Goal: Task Accomplishment & Management: Manage account settings

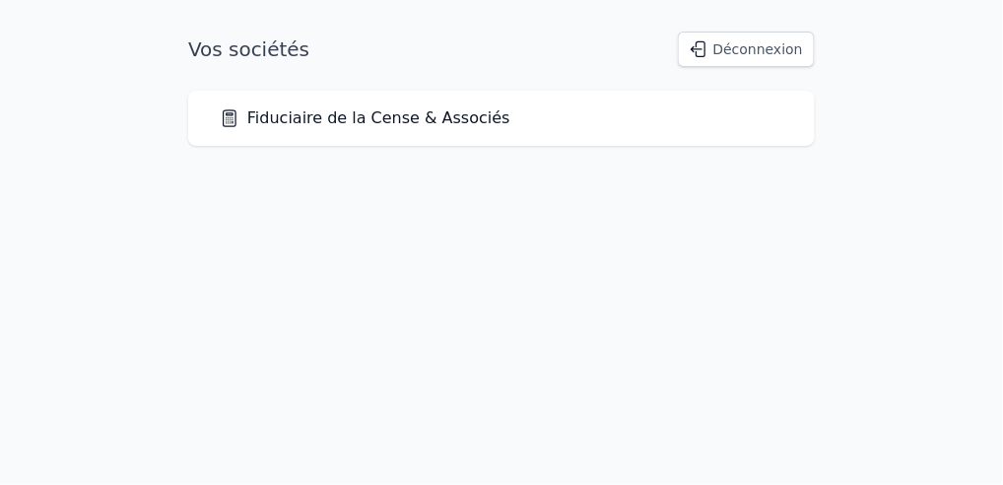
click at [388, 118] on link "Fiduciaire de la Cense & Associés" at bounding box center [365, 118] width 291 height 24
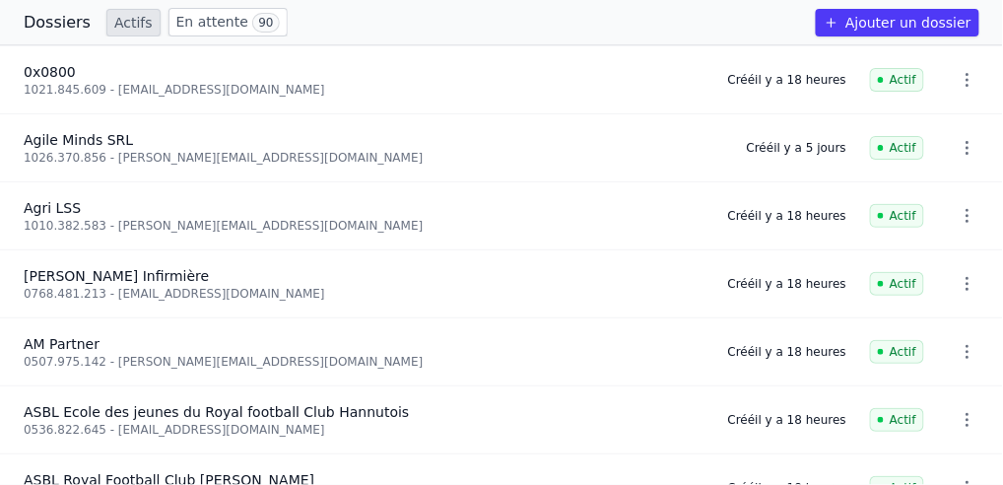
click at [217, 30] on link "En attente 90" at bounding box center [227, 22] width 119 height 29
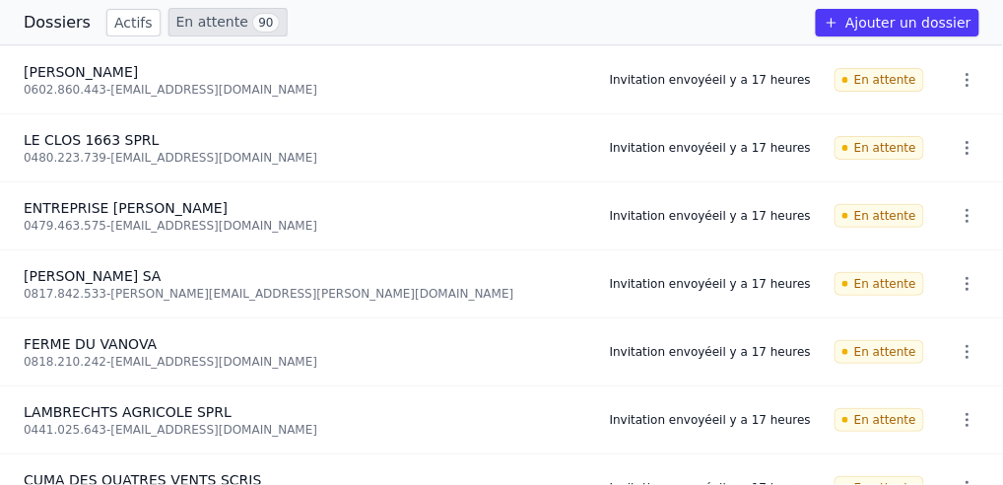
click at [126, 24] on link "Actifs" at bounding box center [133, 23] width 54 height 28
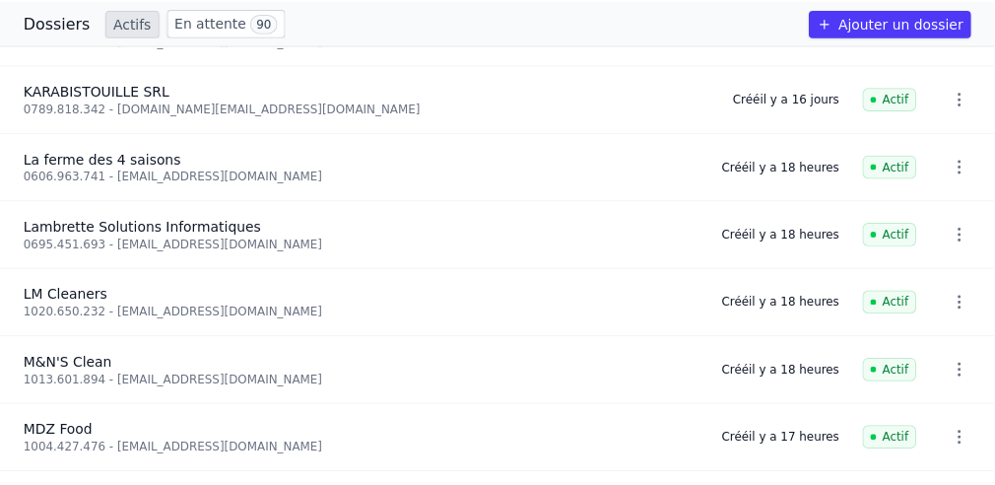
scroll to position [1398, 0]
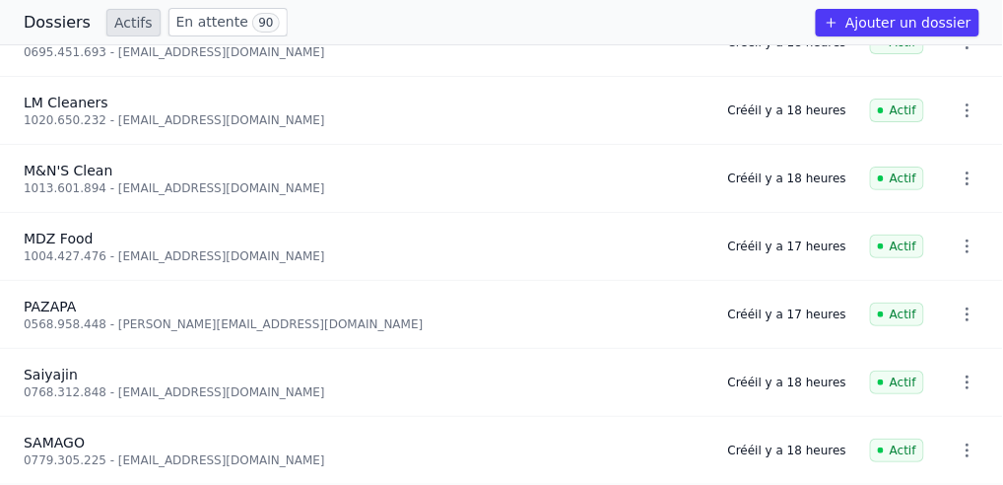
click at [961, 445] on icon "button" at bounding box center [967, 450] width 20 height 20
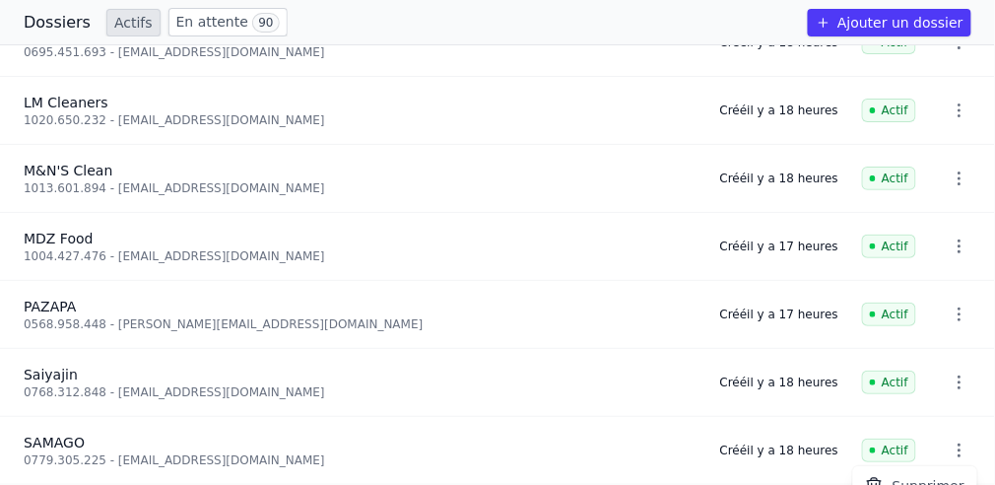
scroll to position [8, 0]
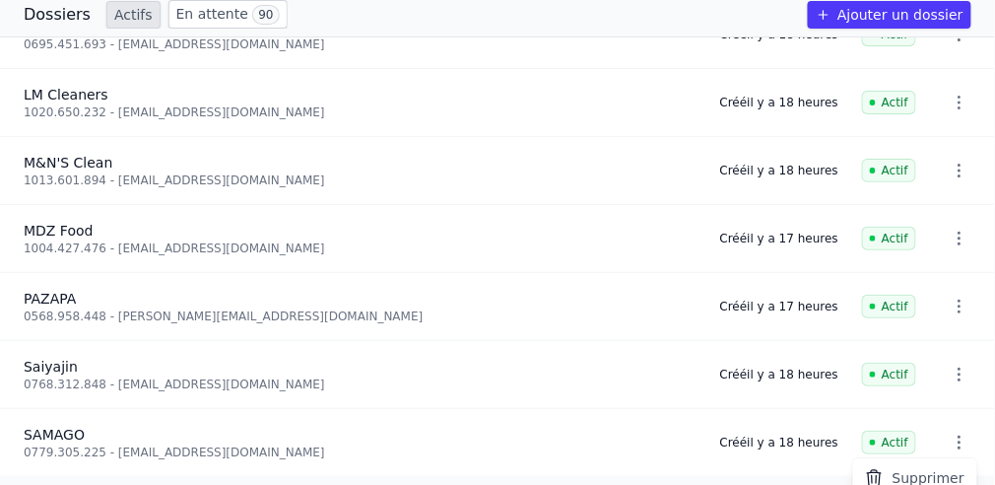
click at [524, 352] on div at bounding box center [497, 242] width 995 height 485
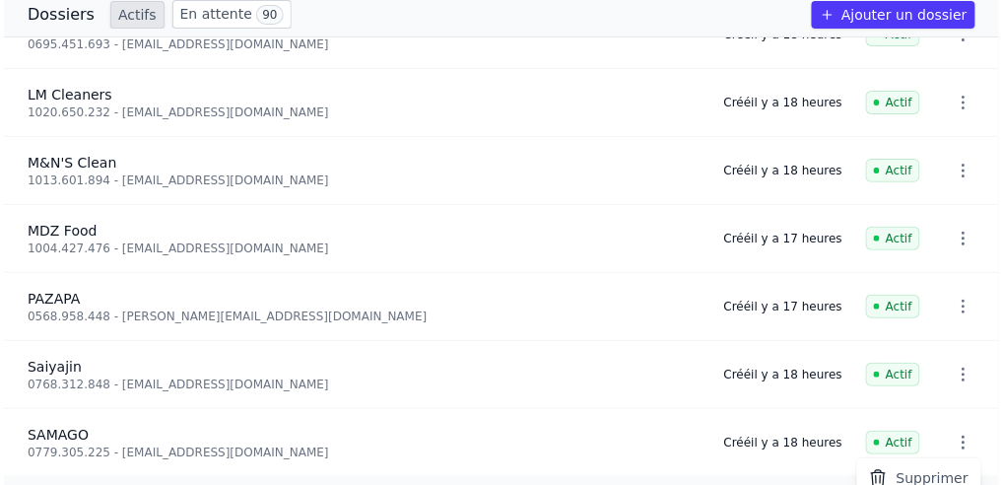
scroll to position [0, 0]
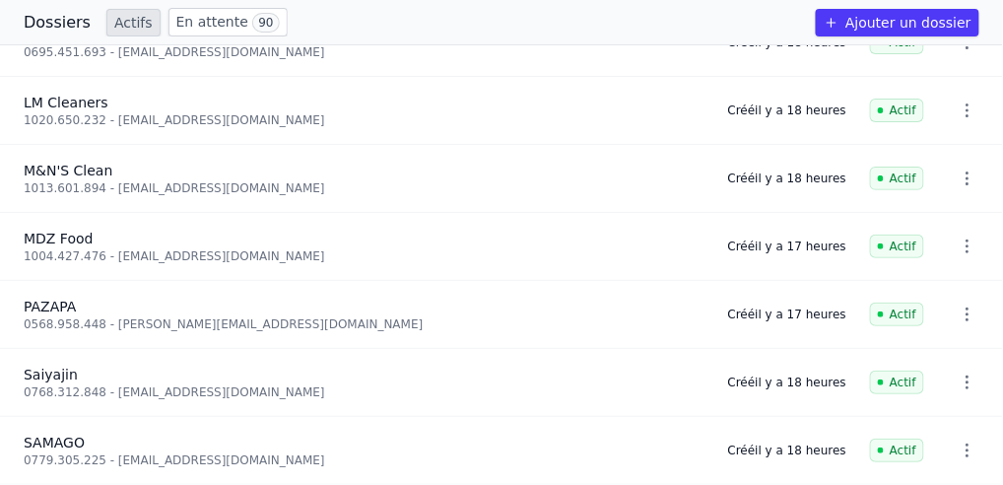
click at [126, 24] on link "Actifs" at bounding box center [133, 23] width 54 height 28
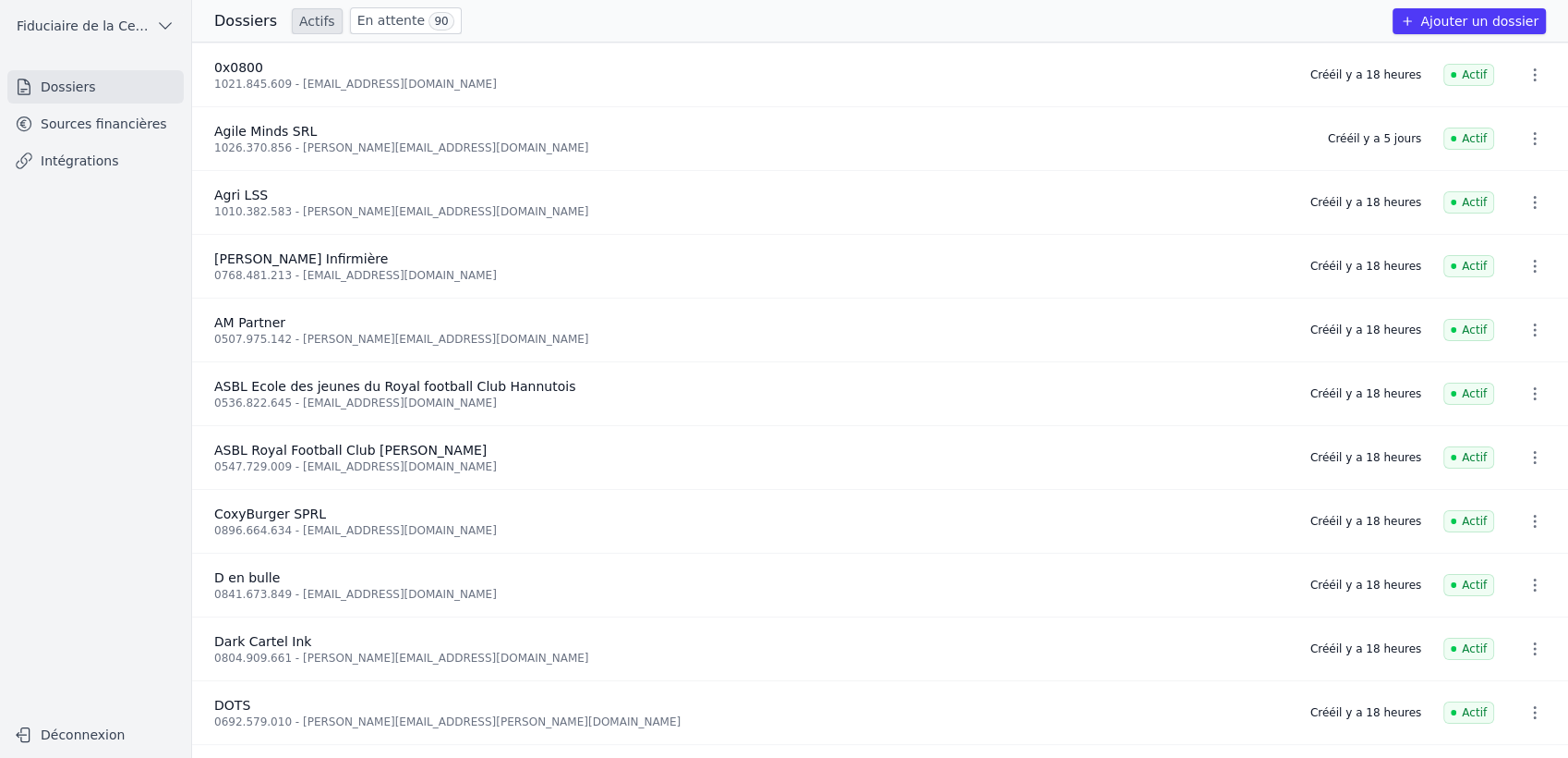
click at [97, 160] on link "Intégrations" at bounding box center [96, 160] width 176 height 33
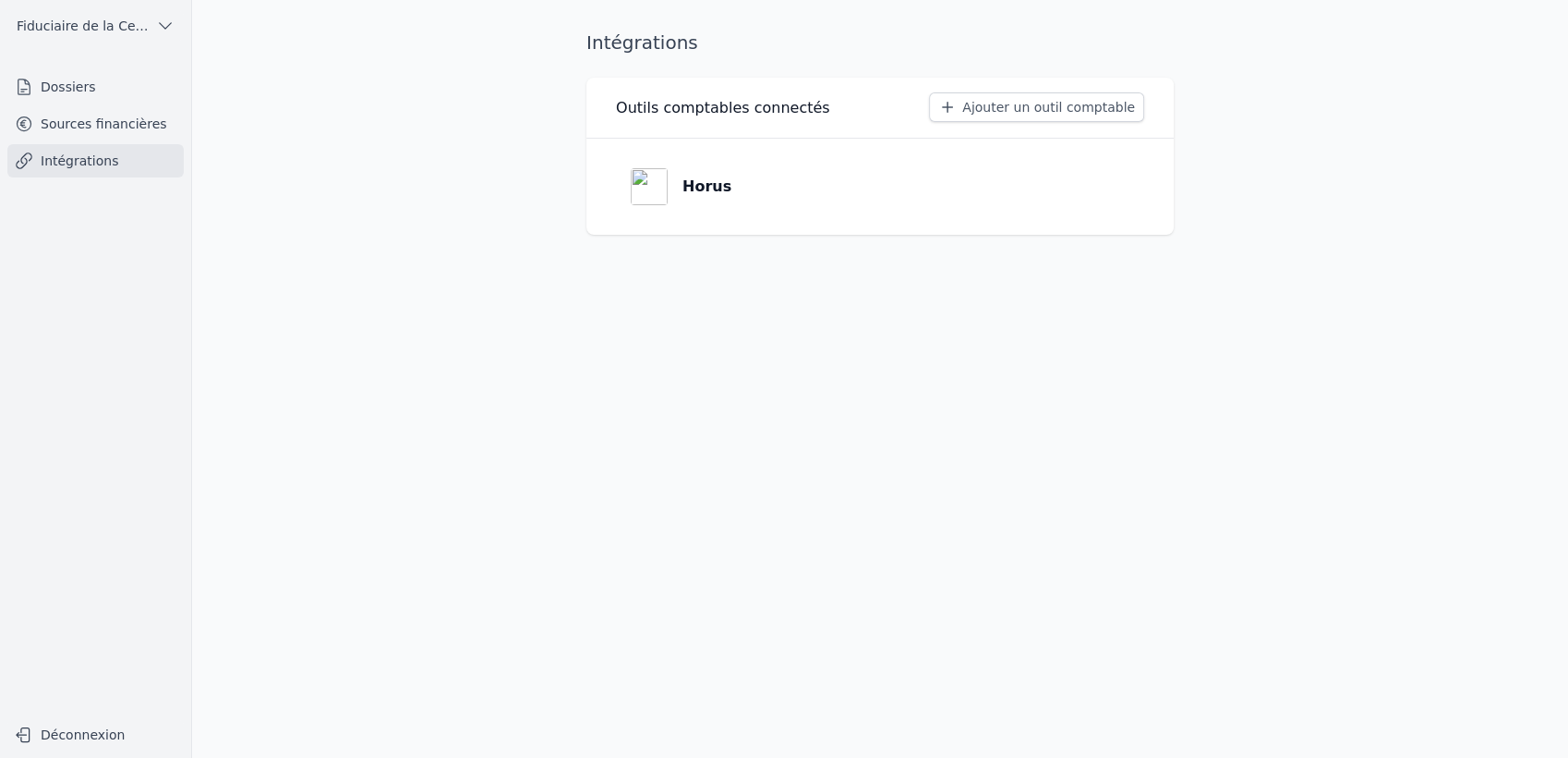
click at [76, 114] on link "Sources financières" at bounding box center [96, 123] width 176 height 33
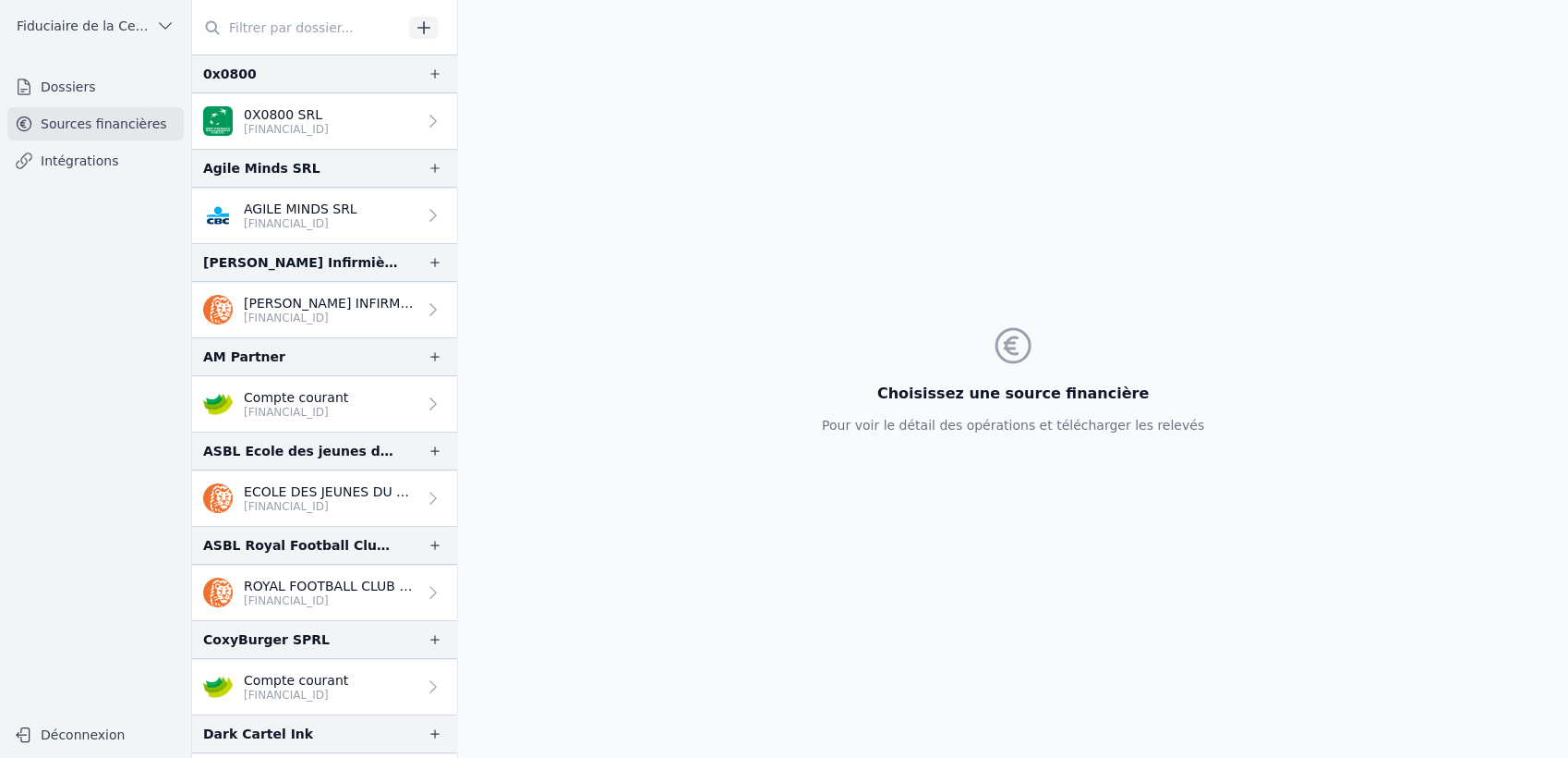
click at [368, 124] on link "0X0800 SRL [FINANCIAL_ID]" at bounding box center [324, 120] width 265 height 55
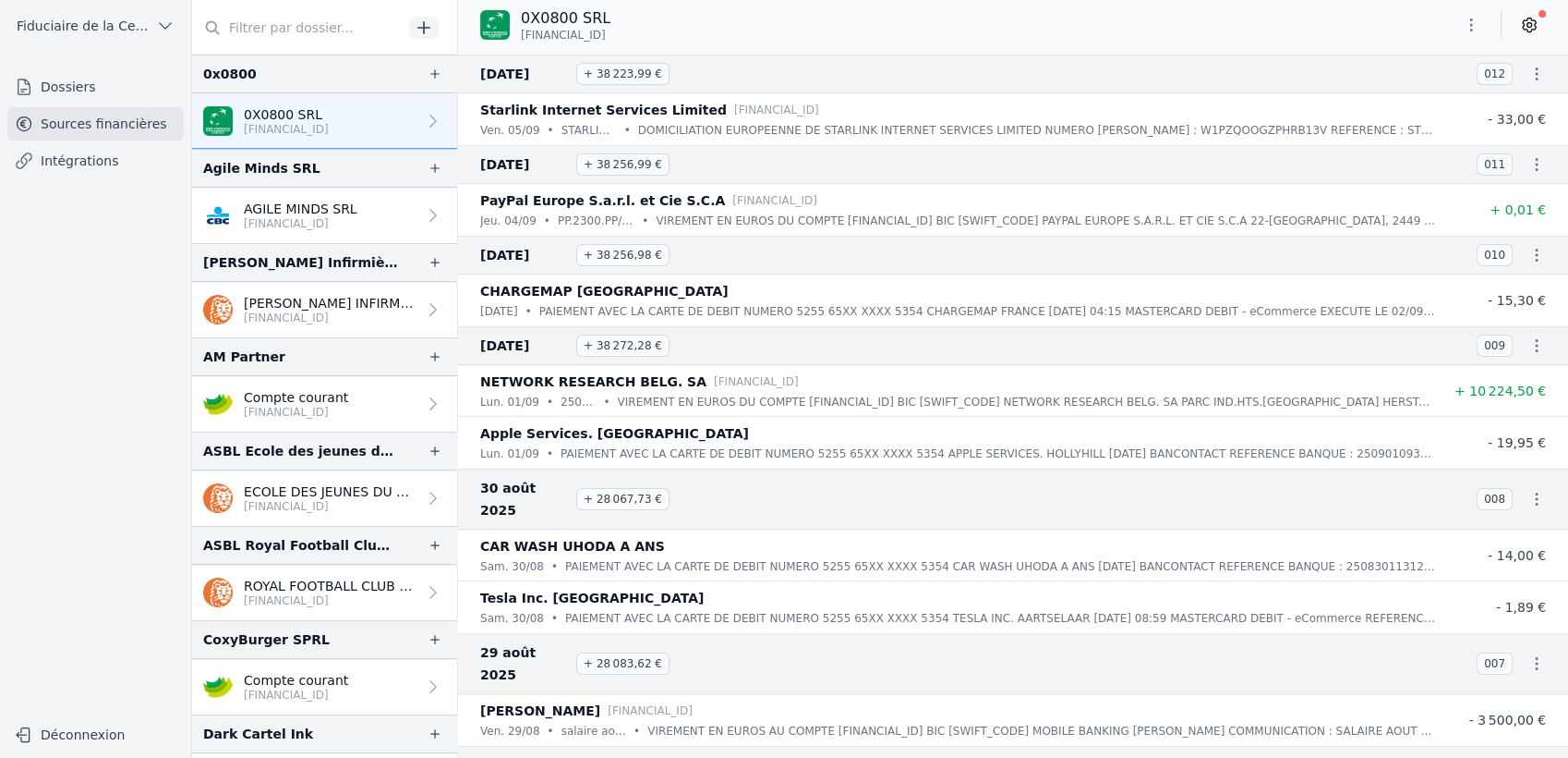
click at [940, 24] on icon at bounding box center [1530, 25] width 19 height 19
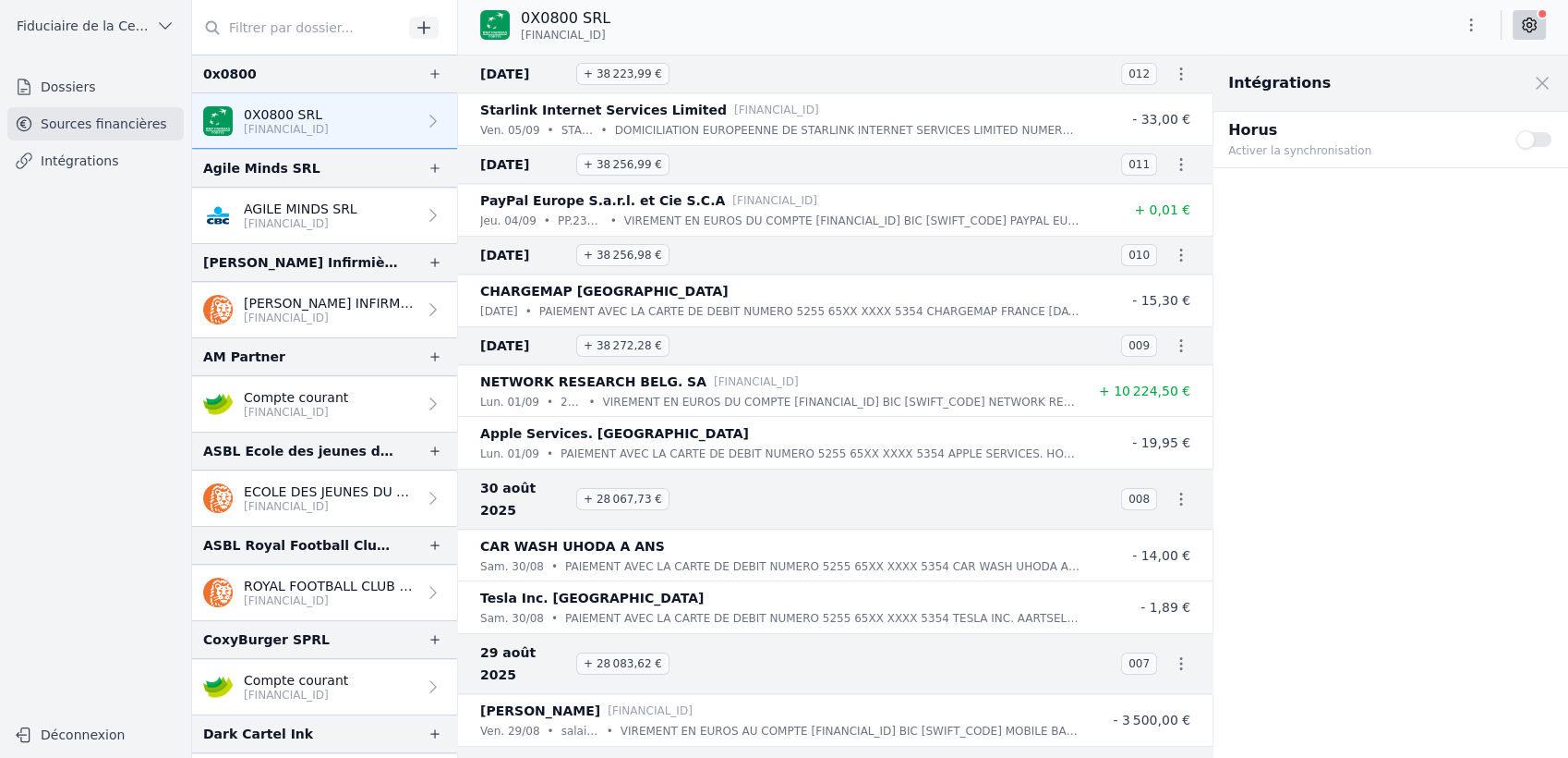
click at [940, 145] on p "Activer la synchronisation" at bounding box center [1362, 151] width 266 height 19
click at [940, 140] on button "Use setting" at bounding box center [1534, 140] width 37 height 19
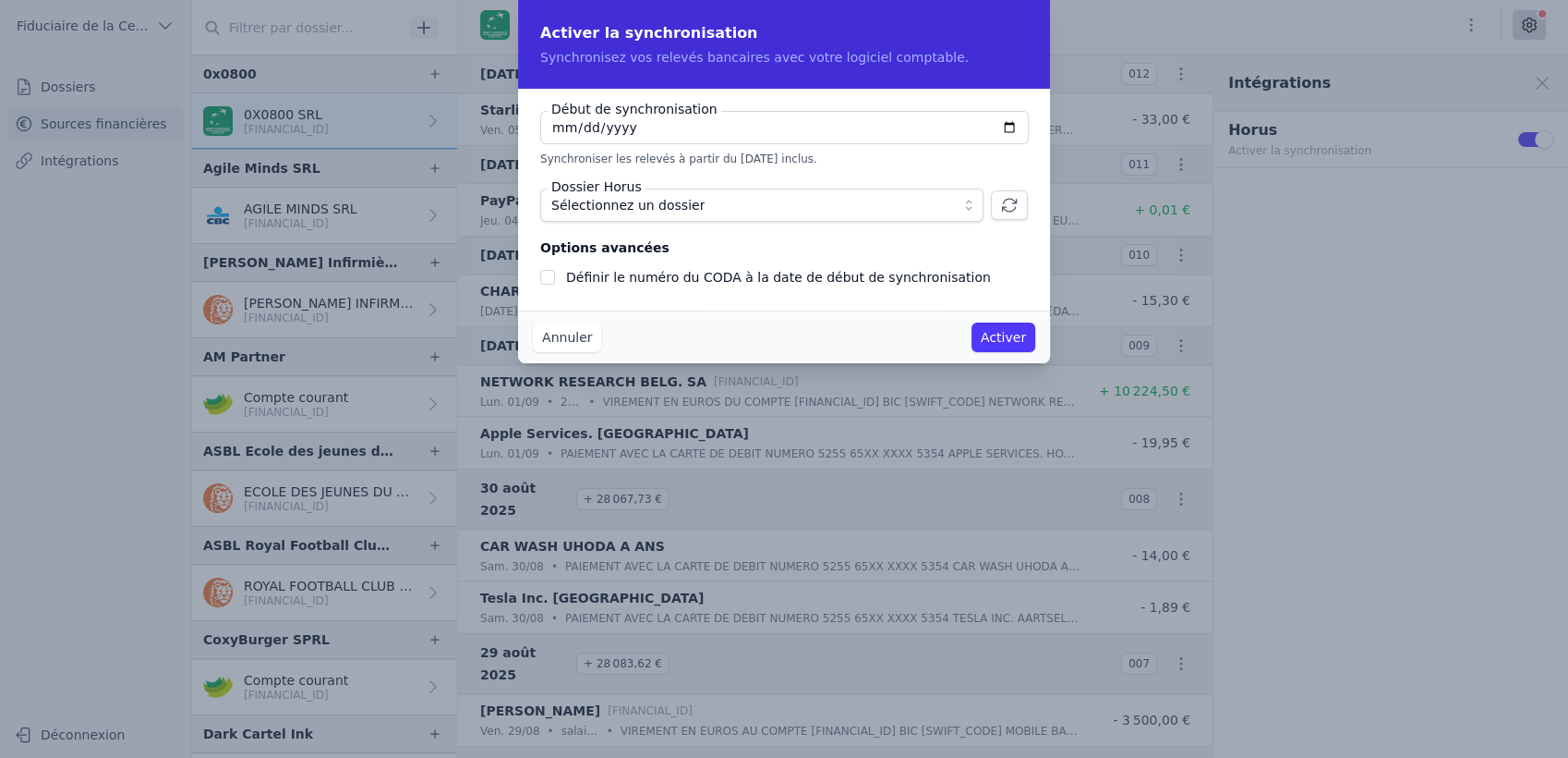
checkbox input "false"
type input "[DATE]"
click at [940, 334] on button "Activer" at bounding box center [1003, 338] width 64 height 30
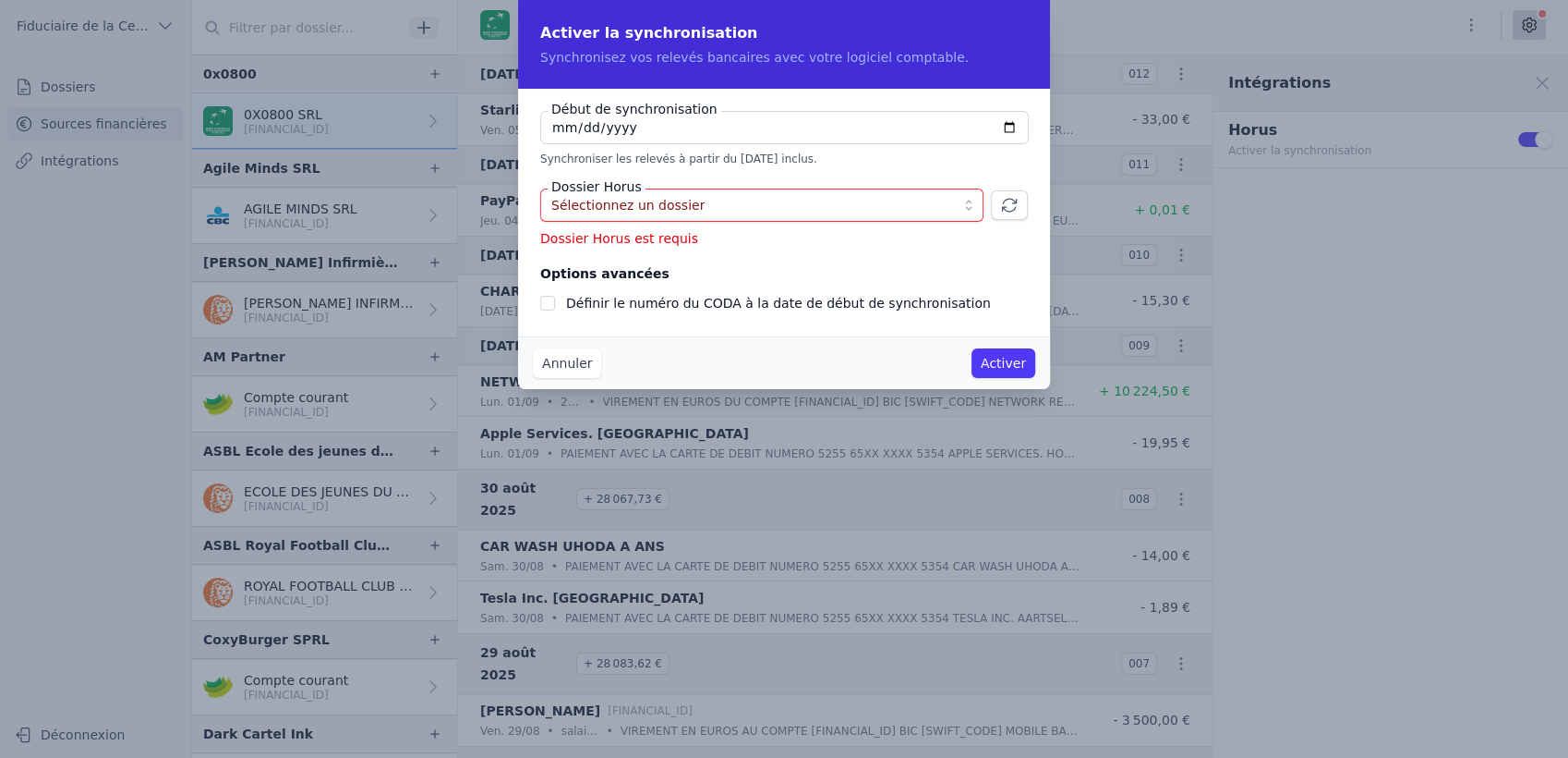
click at [691, 204] on span "Sélectionnez un dossier" at bounding box center [748, 205] width 395 height 23
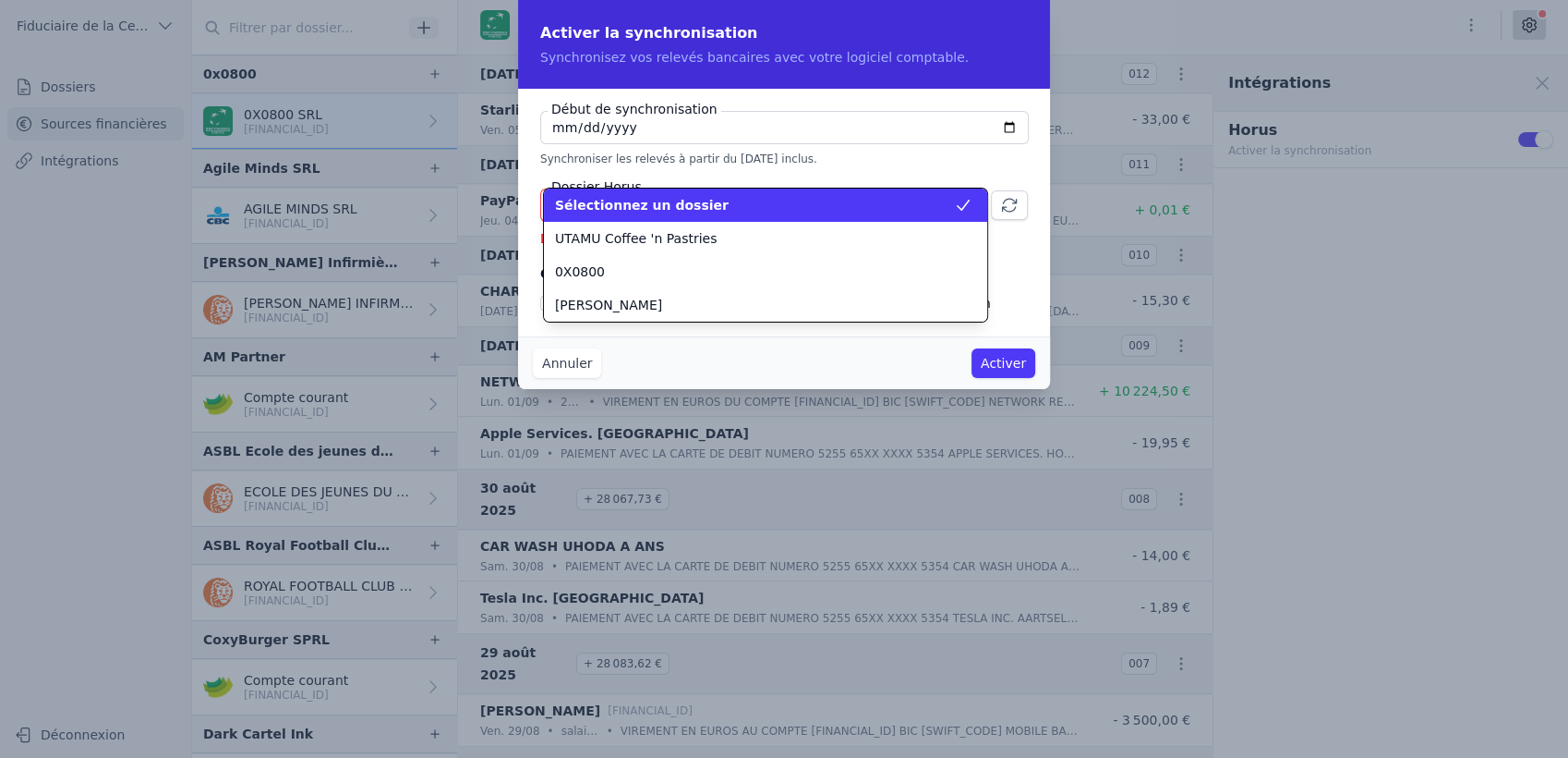
click at [731, 203] on div "Sélectionnez un dossier" at bounding box center [754, 205] width 399 height 19
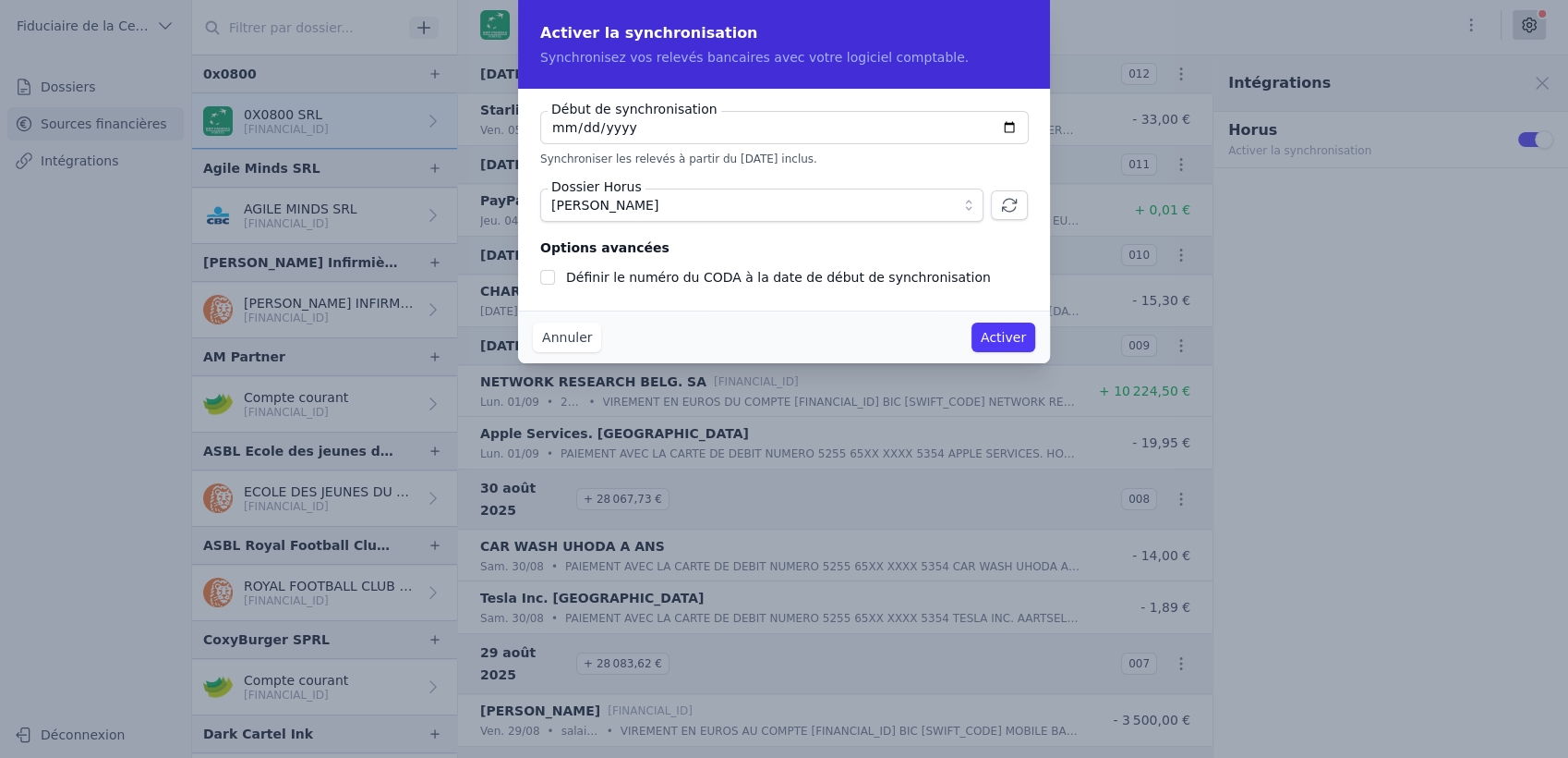
click at [731, 203] on span "[PERSON_NAME]" at bounding box center [748, 205] width 395 height 23
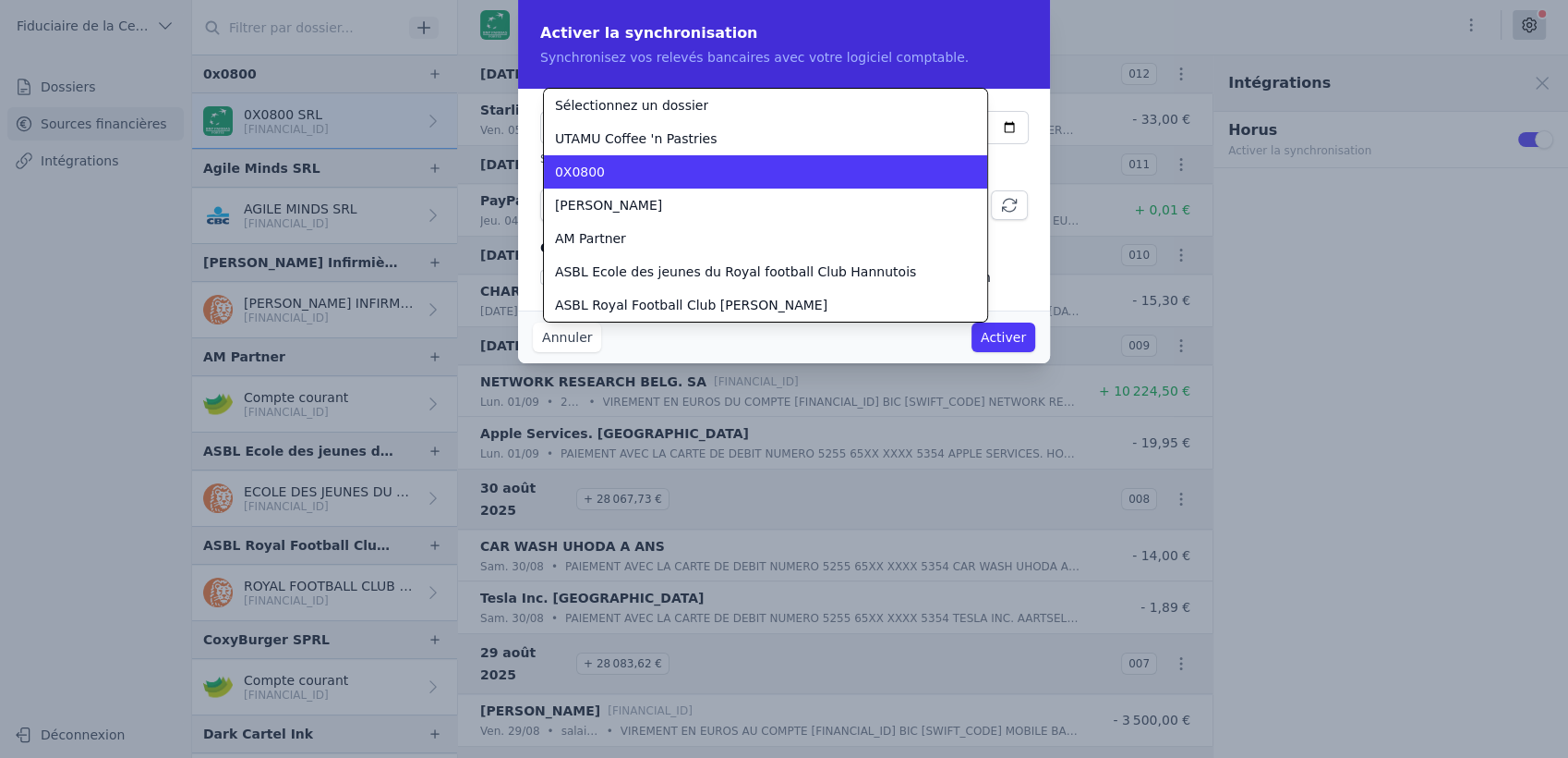
click at [731, 177] on div "0X0800" at bounding box center [754, 172] width 399 height 19
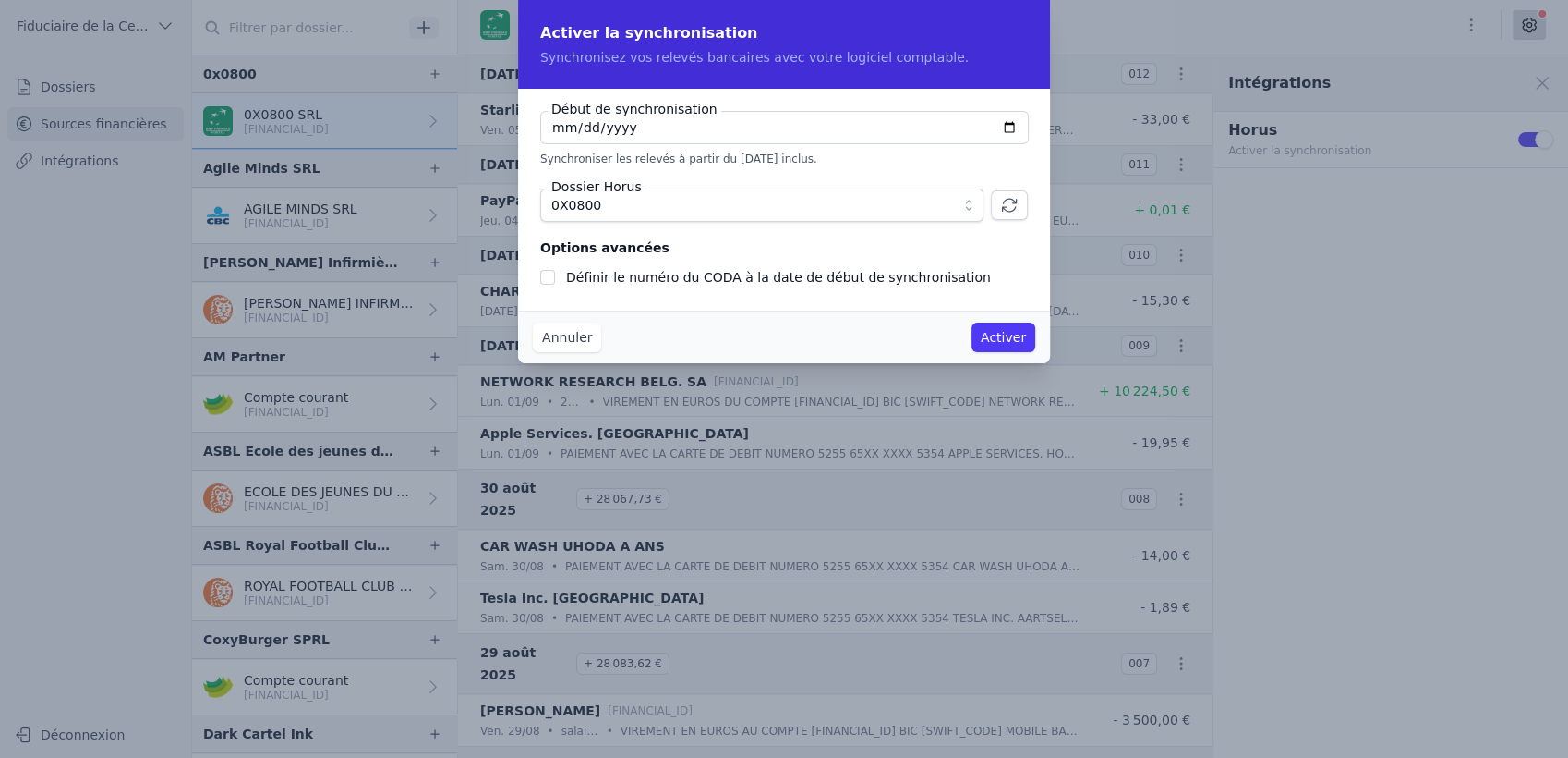
click at [940, 337] on button "Activer" at bounding box center [1003, 338] width 64 height 30
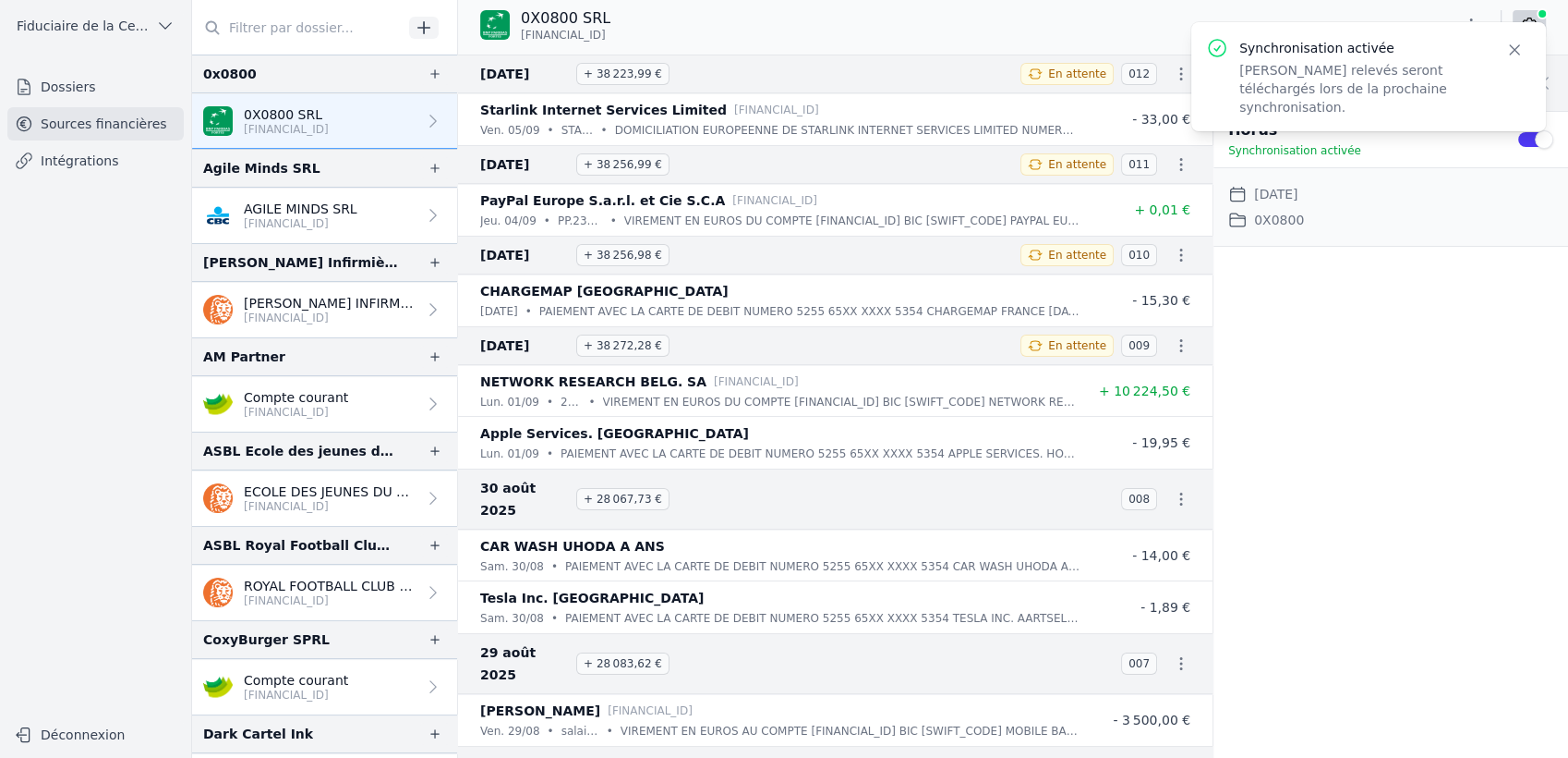
click at [299, 207] on p "AGILE MINDS SRL" at bounding box center [300, 209] width 113 height 19
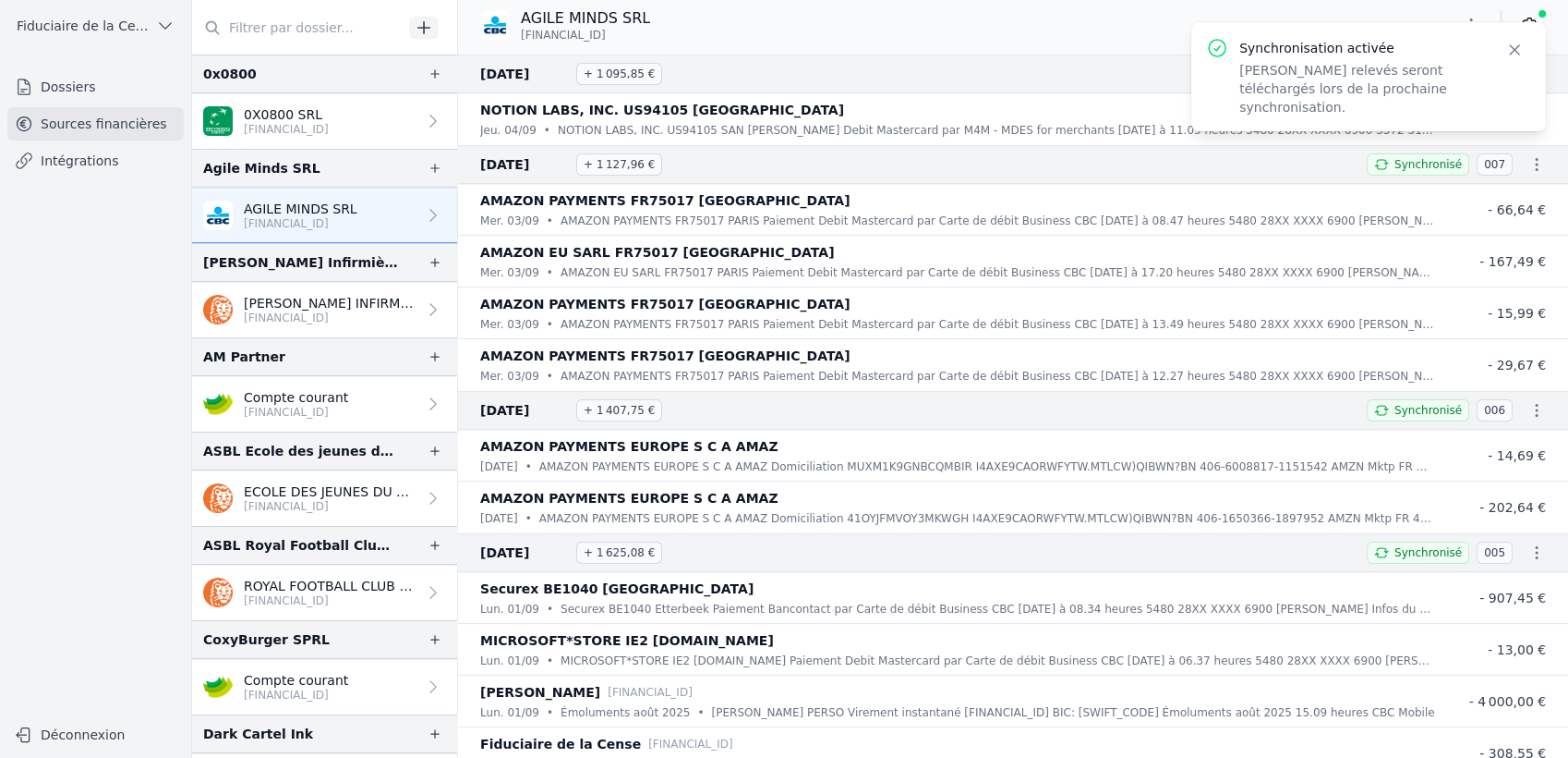
click at [314, 296] on p "[PERSON_NAME] INFIRMIERE SCOMM" at bounding box center [330, 303] width 173 height 19
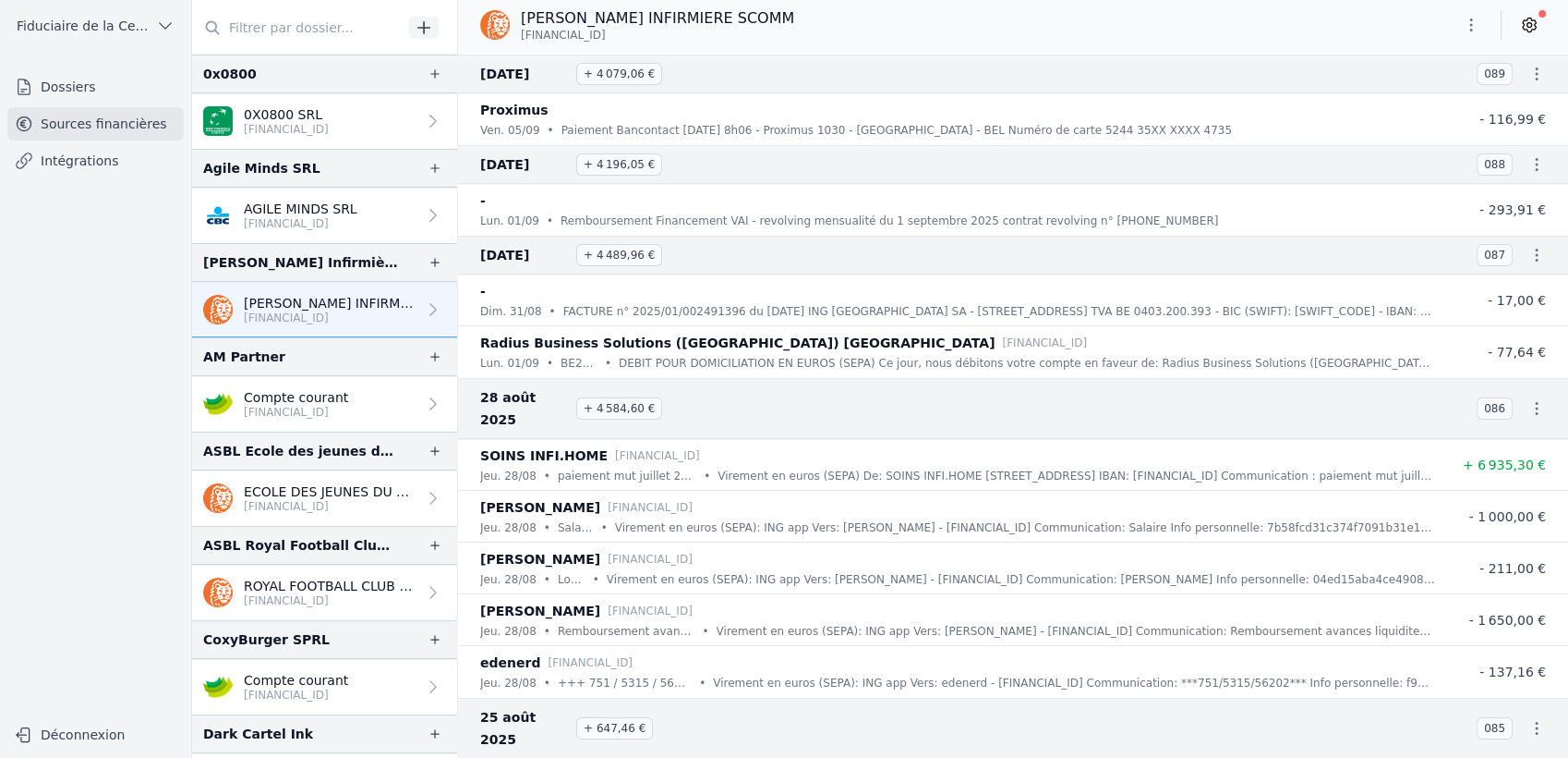
click at [940, 31] on icon at bounding box center [1530, 25] width 13 height 14
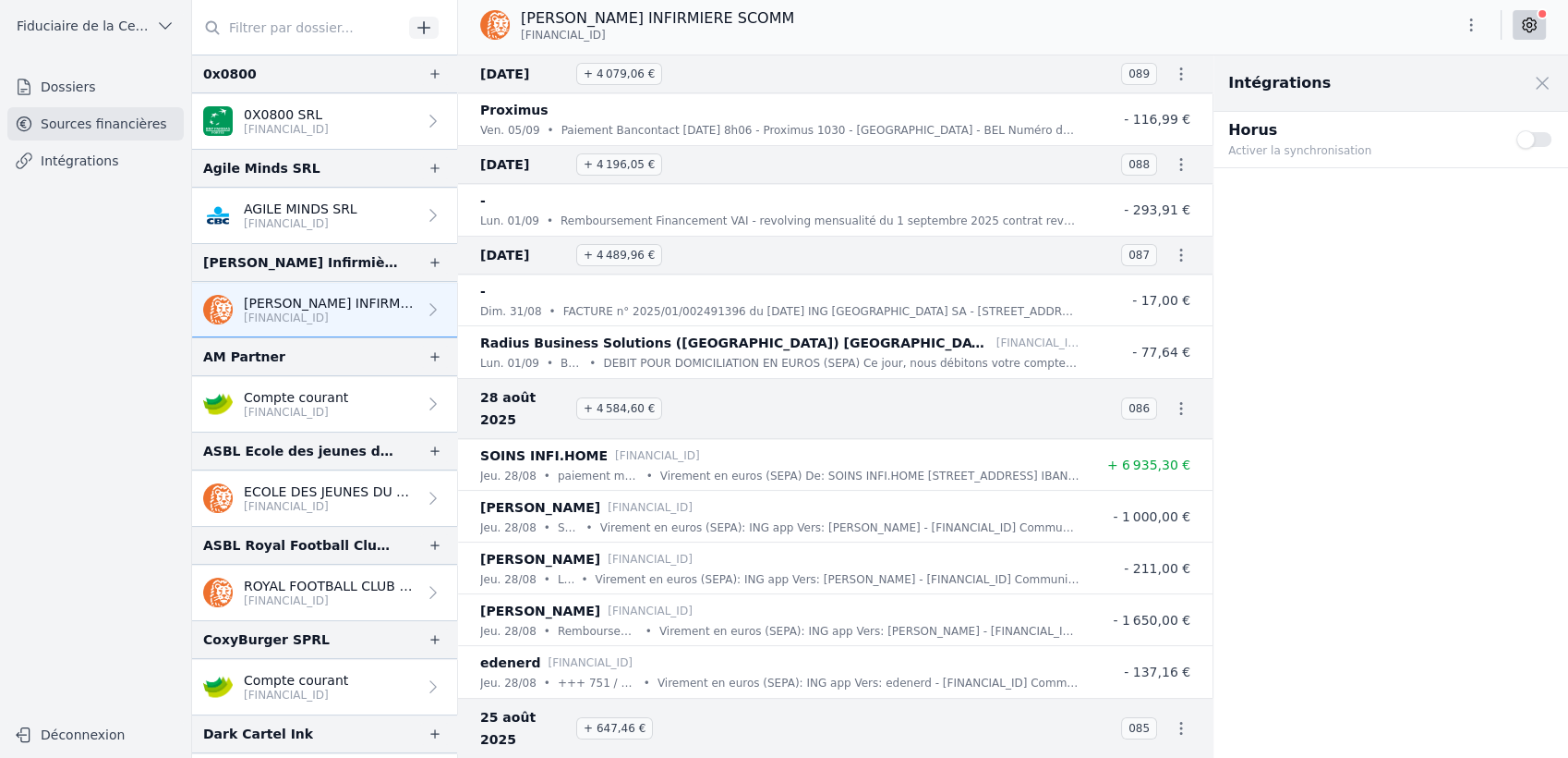
click at [940, 137] on button "Use setting" at bounding box center [1534, 140] width 37 height 19
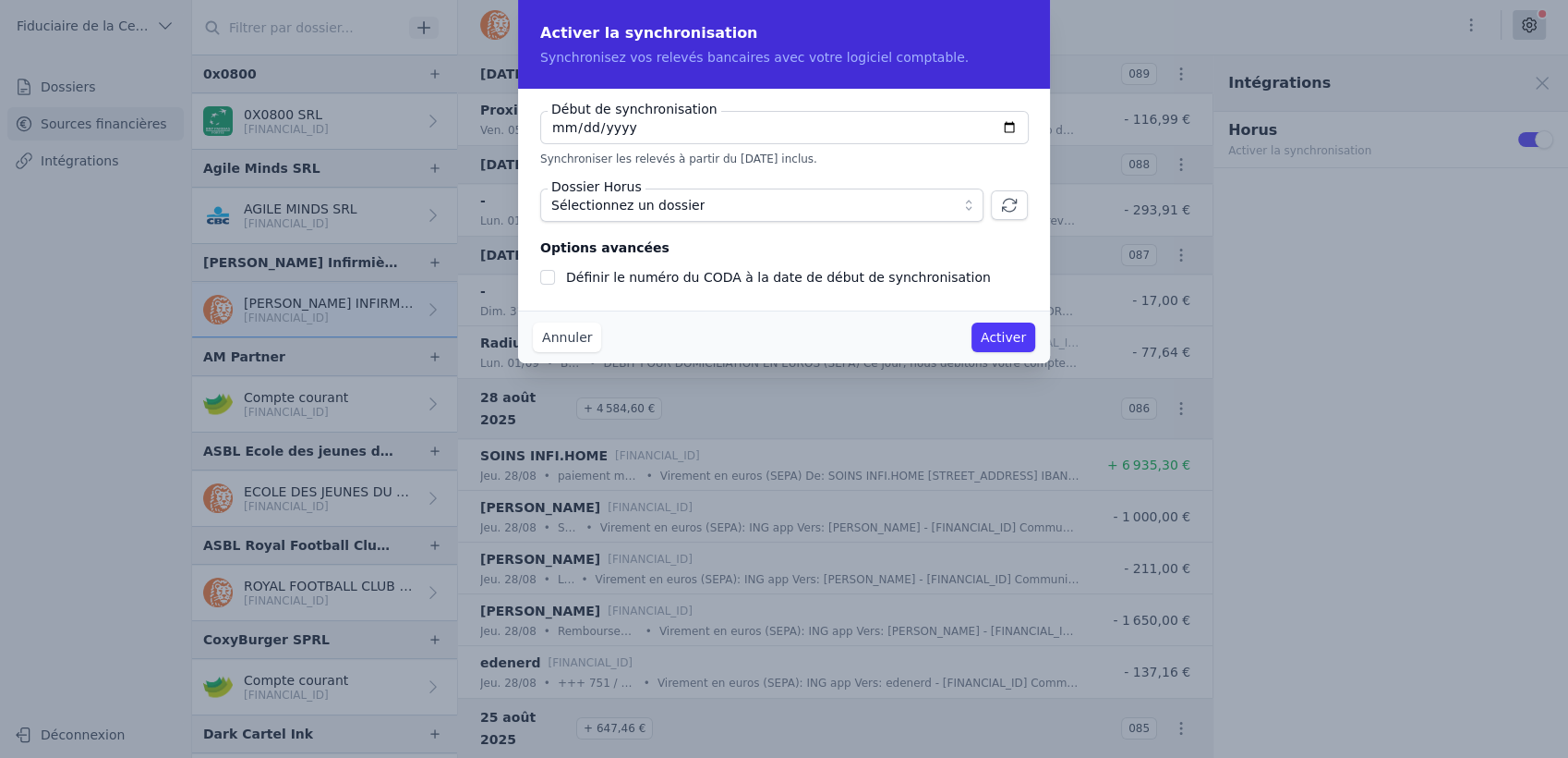
checkbox input "false"
type input "[DATE]"
click at [587, 204] on span "Sélectionnez un dossier" at bounding box center [627, 205] width 153 height 23
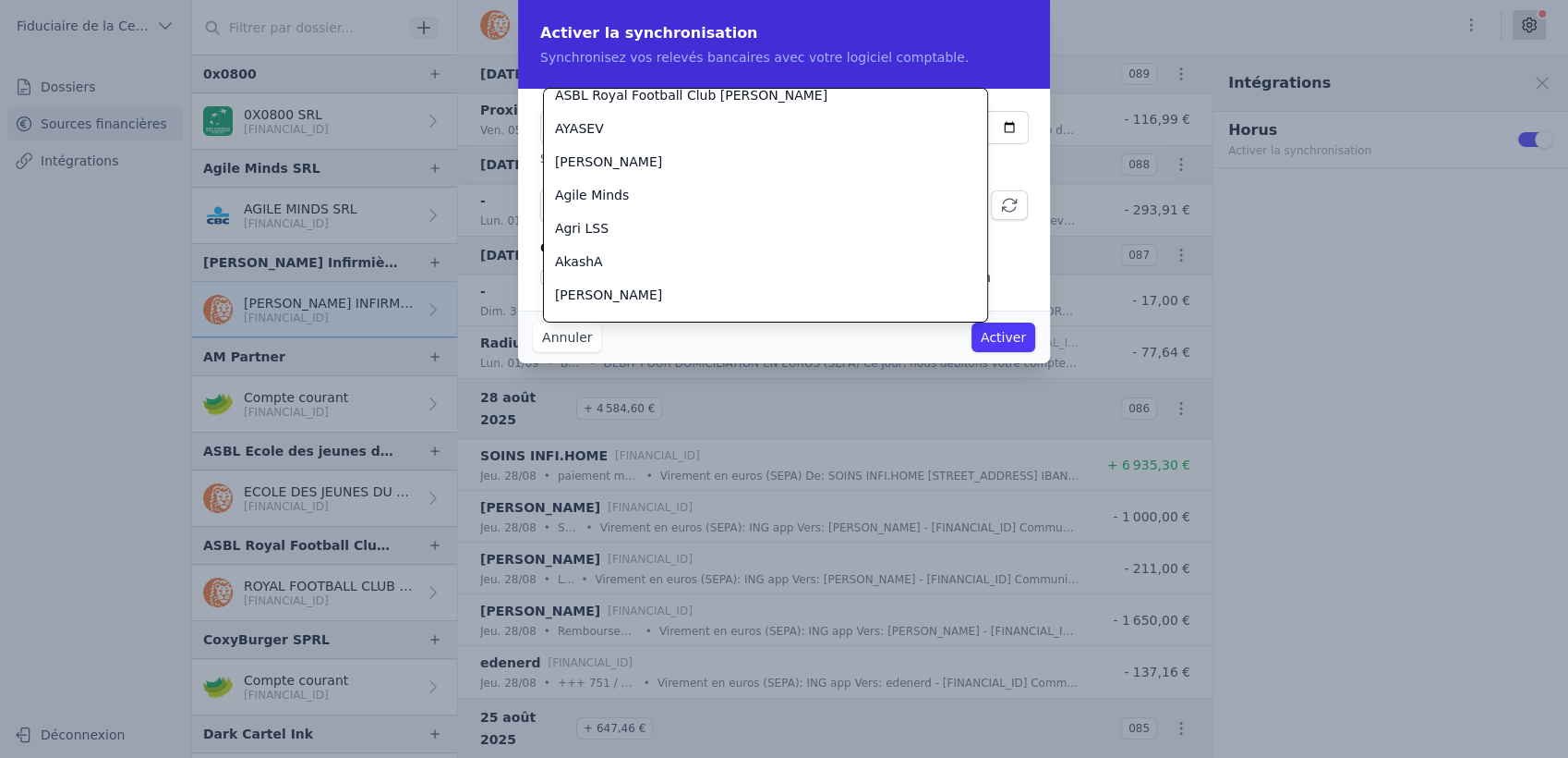
scroll to position [312, 0]
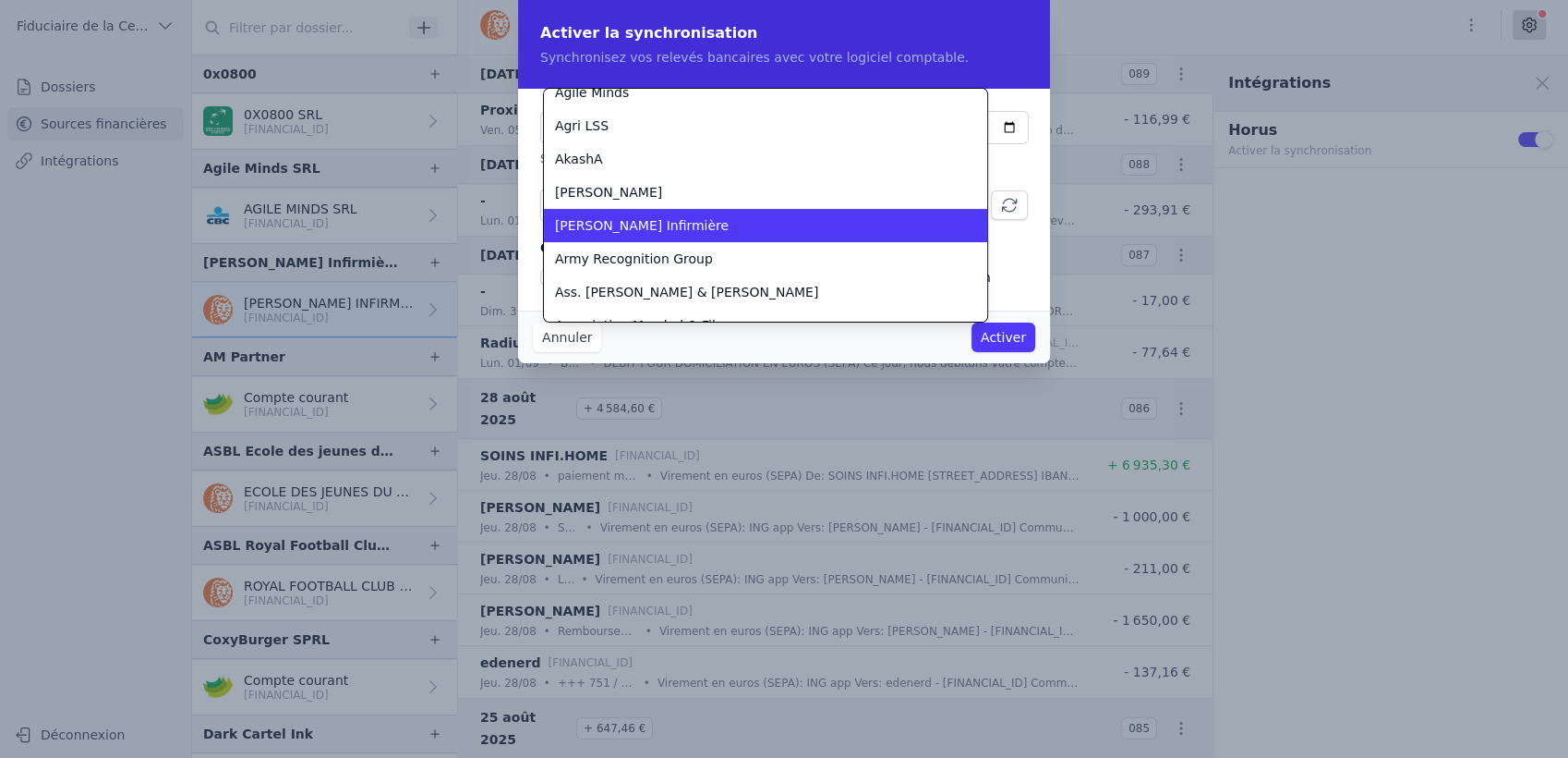
click at [675, 223] on span "[PERSON_NAME] Infirmière" at bounding box center [641, 225] width 173 height 19
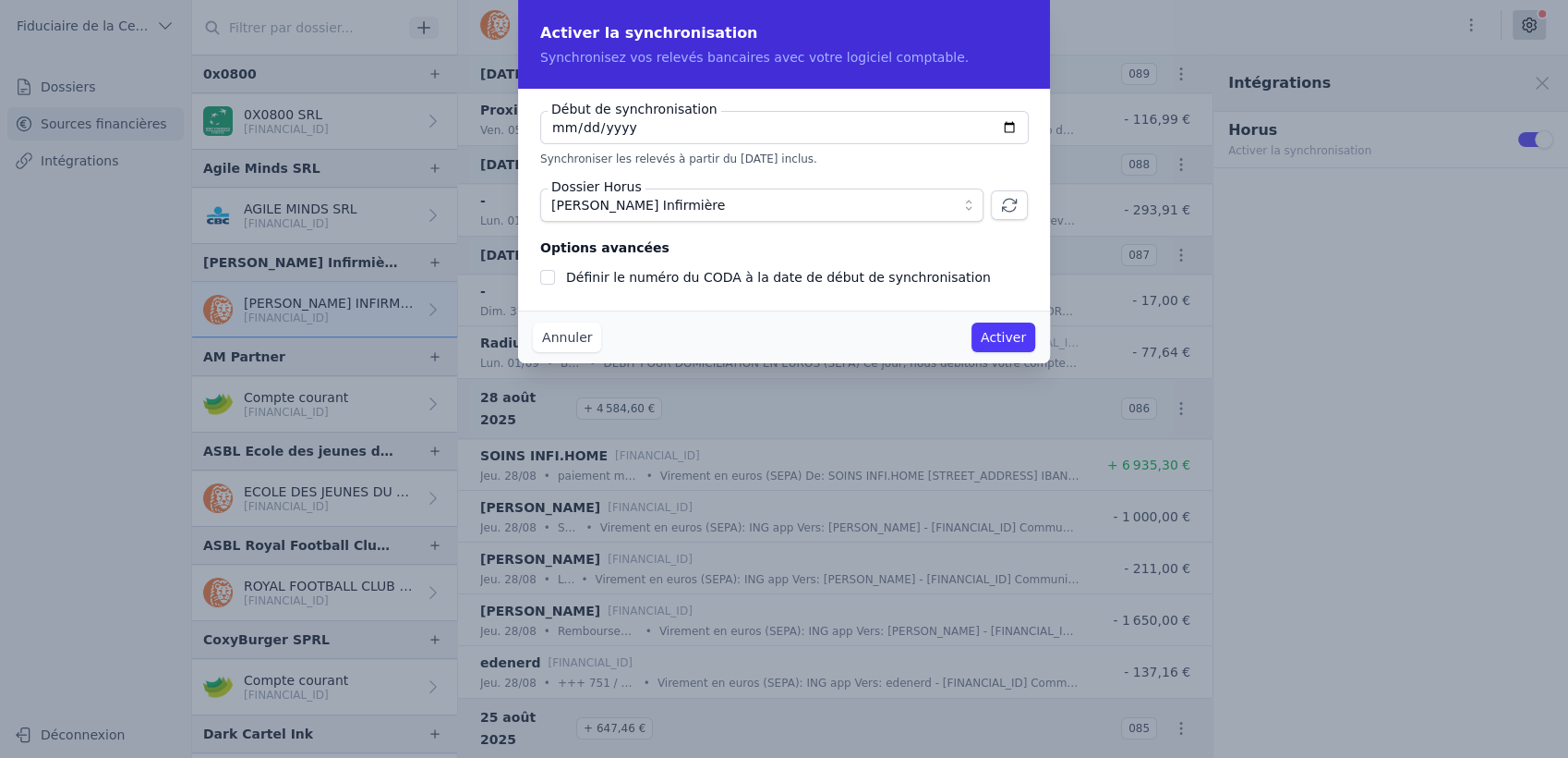
click at [547, 275] on input "Définir le numéro du CODA à la date de début de synchronisation" at bounding box center [548, 278] width 15 height 15
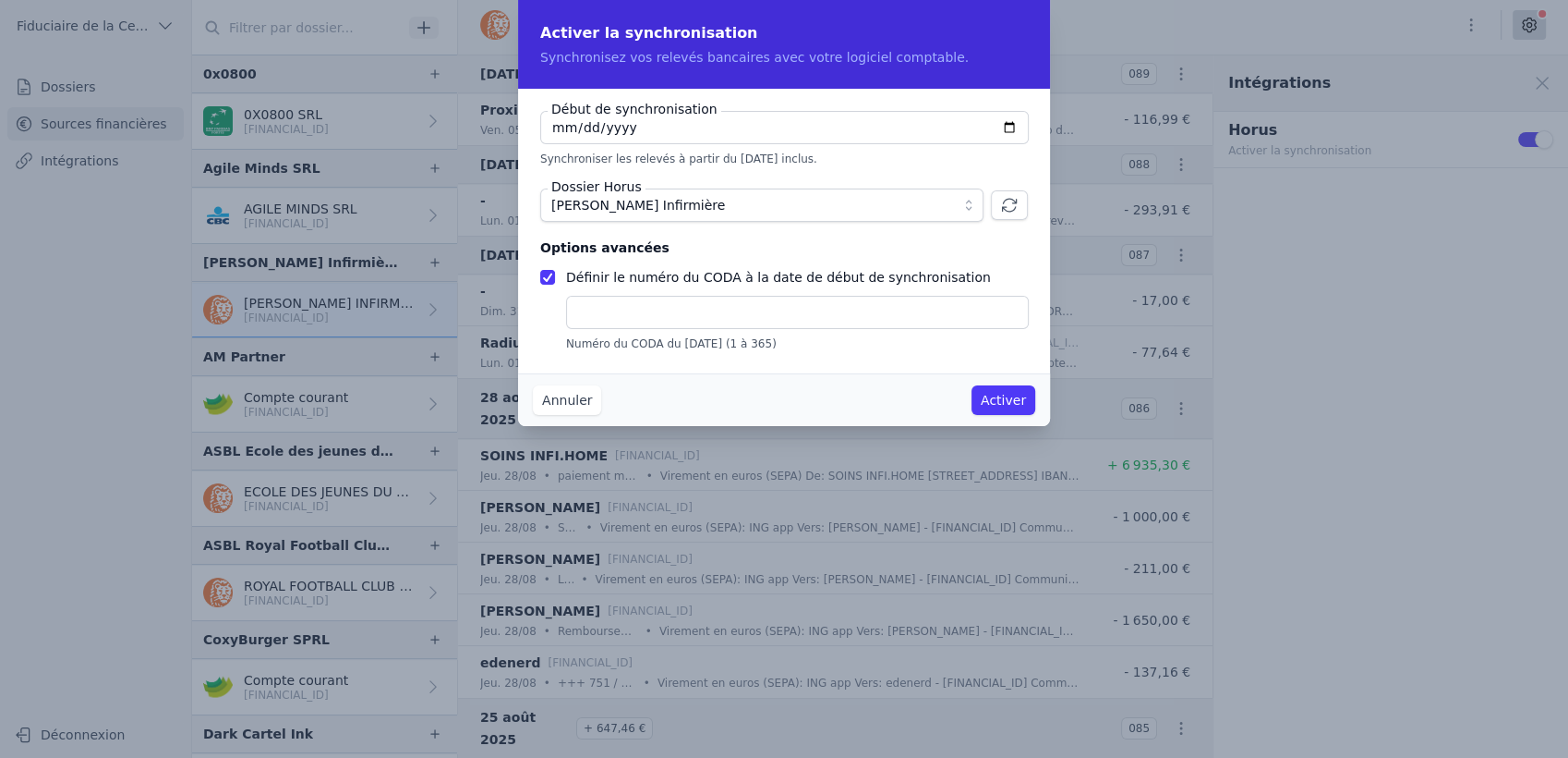
click at [545, 276] on input "Définir le numéro du CODA à la date de début de synchronisation" at bounding box center [548, 278] width 15 height 15
checkbox input "false"
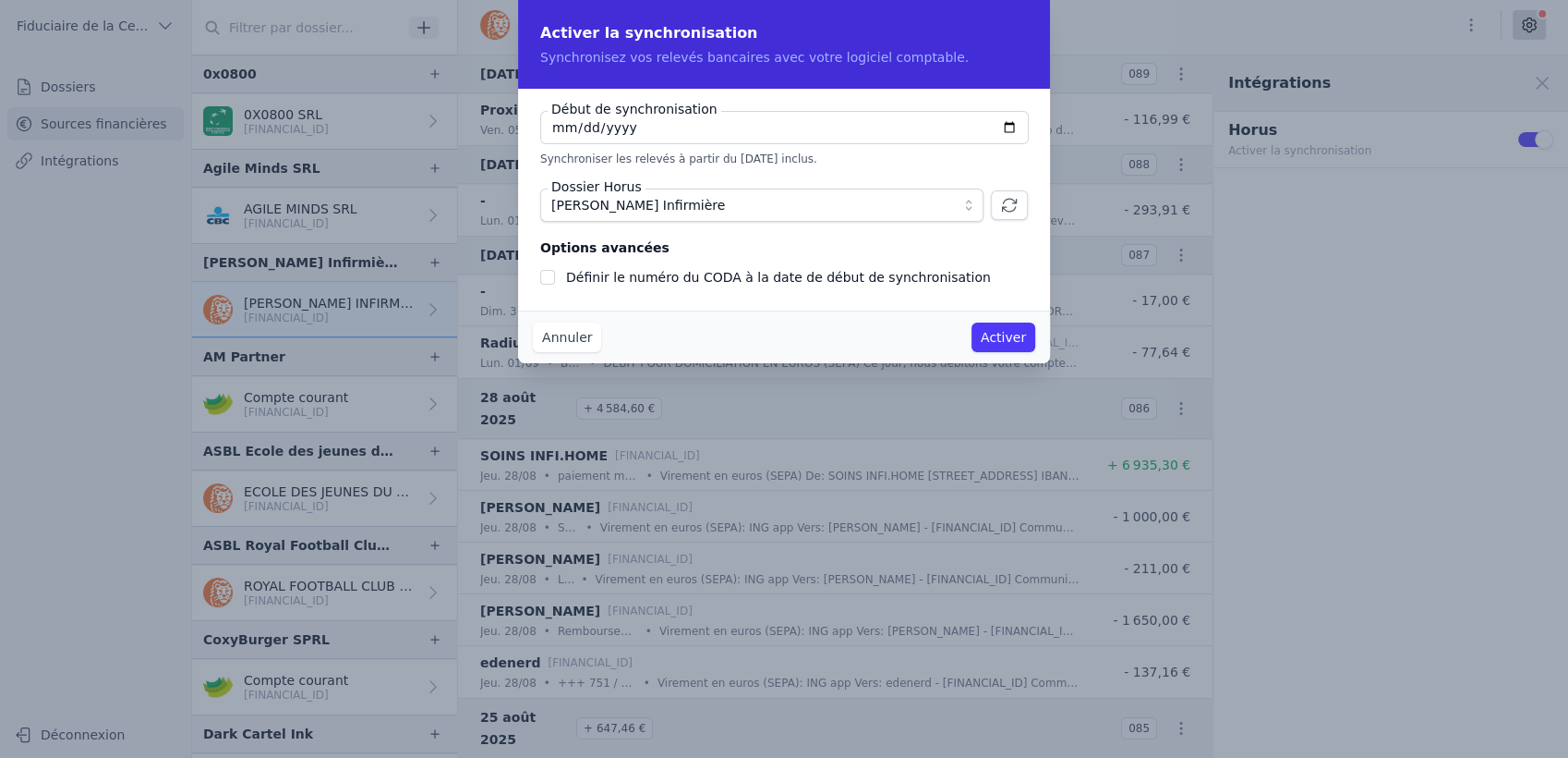
click at [940, 339] on button "Activer" at bounding box center [1003, 338] width 64 height 30
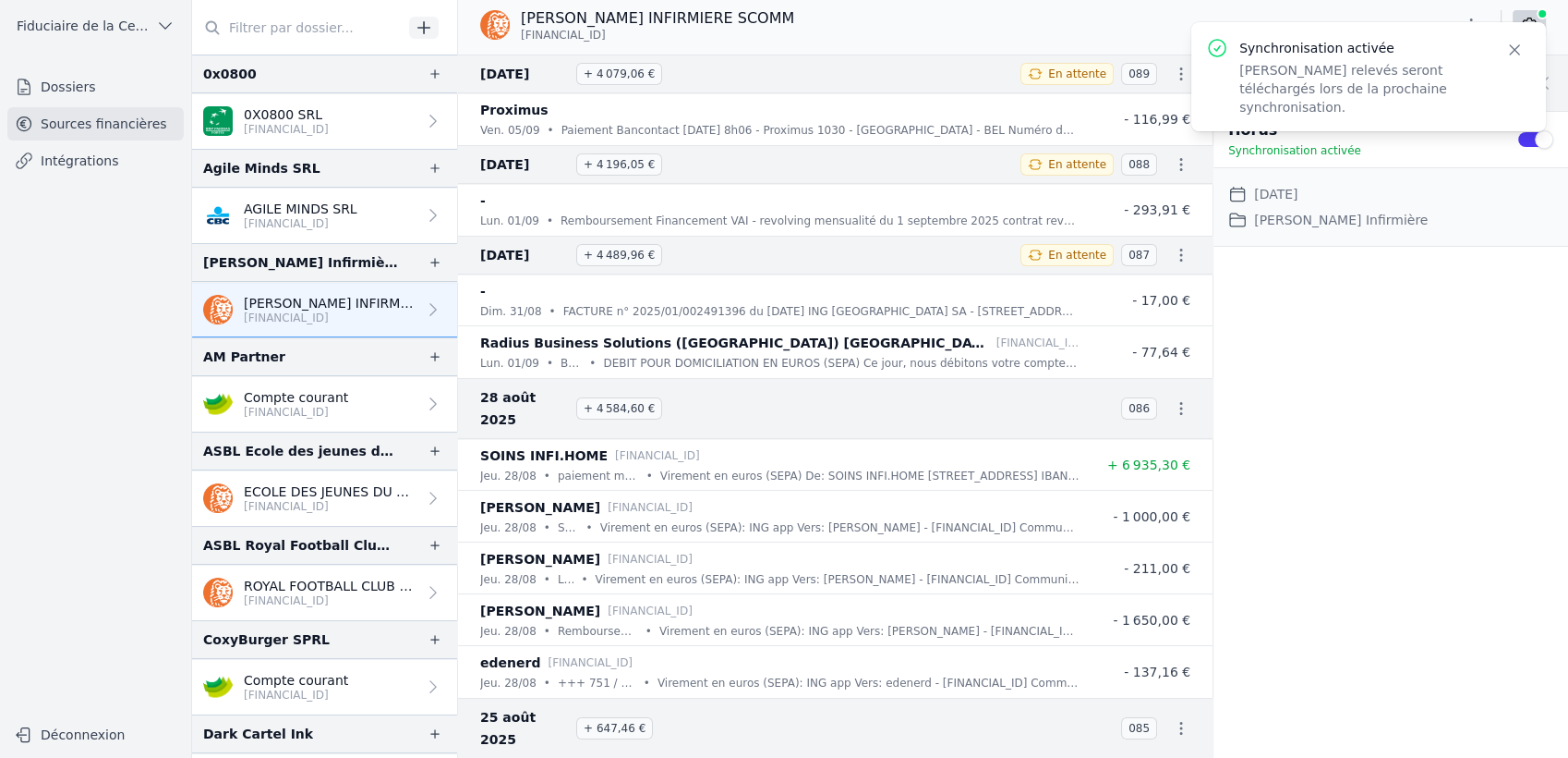
click at [318, 413] on p "[FINANCIAL_ID]" at bounding box center [295, 412] width 104 height 15
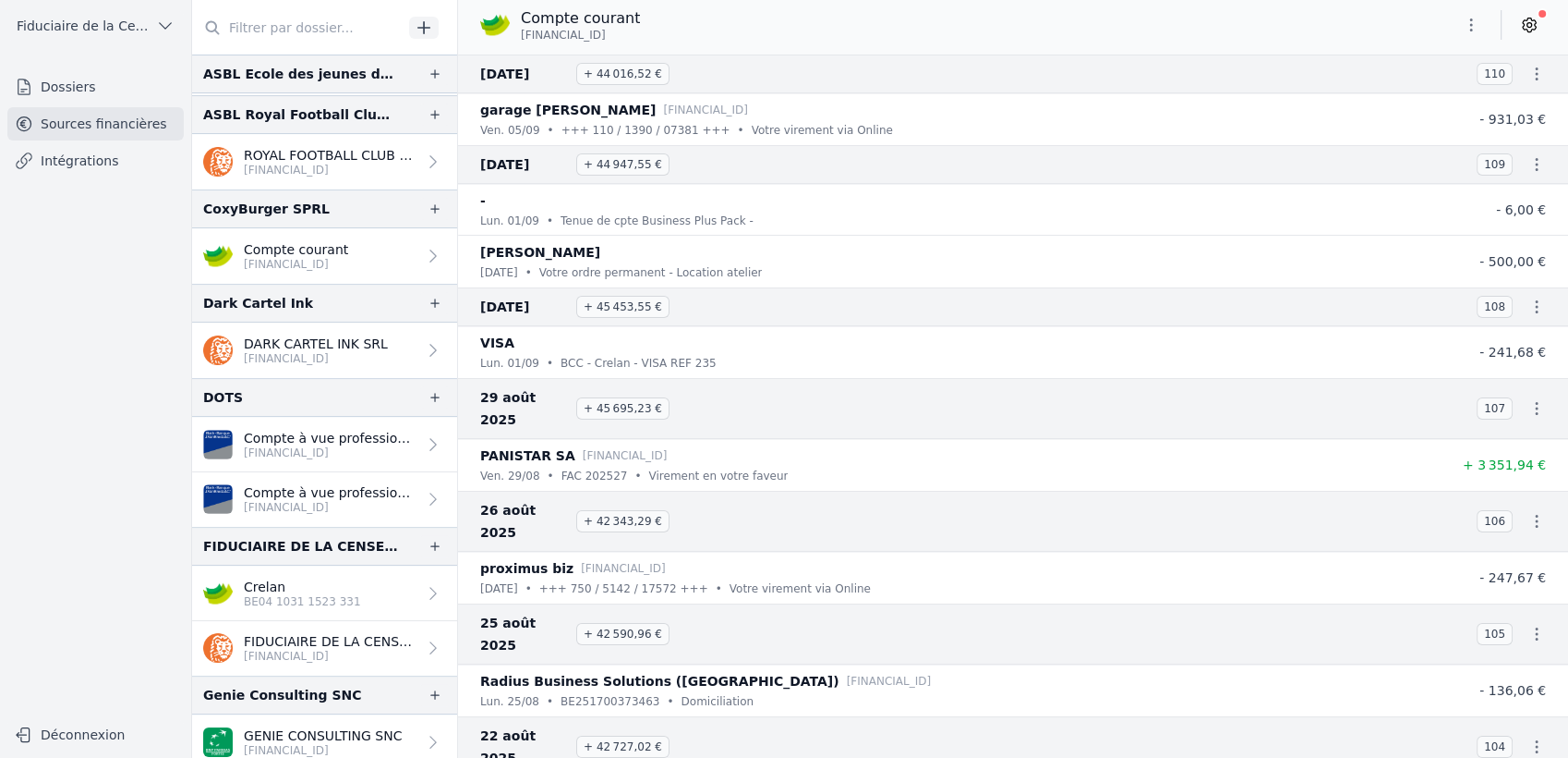
scroll to position [513, 0]
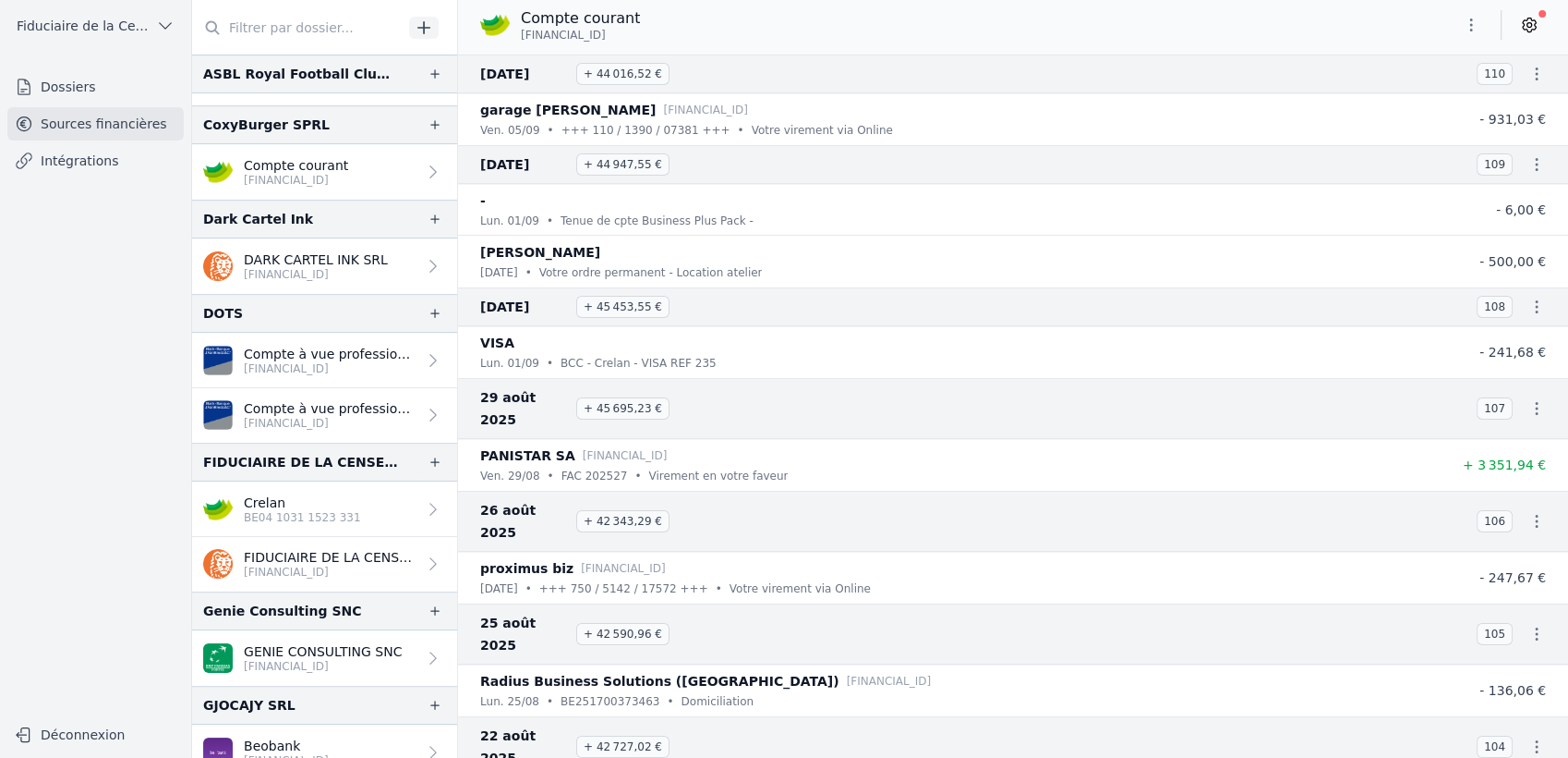
click at [324, 355] on p "Compte à vue professionnel" at bounding box center [330, 354] width 173 height 19
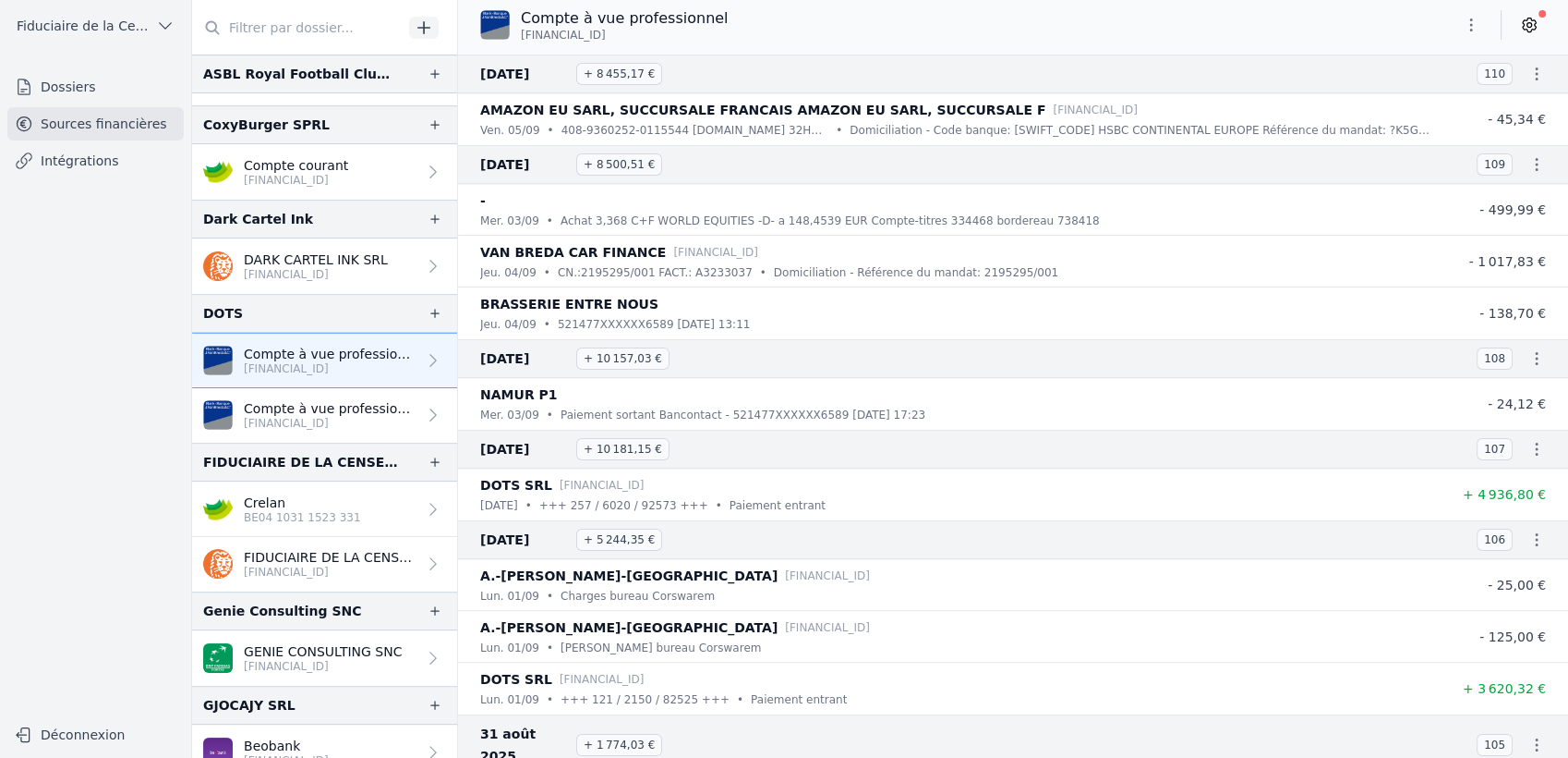
click at [351, 409] on p "Compte à vue professionnel" at bounding box center [330, 408] width 173 height 19
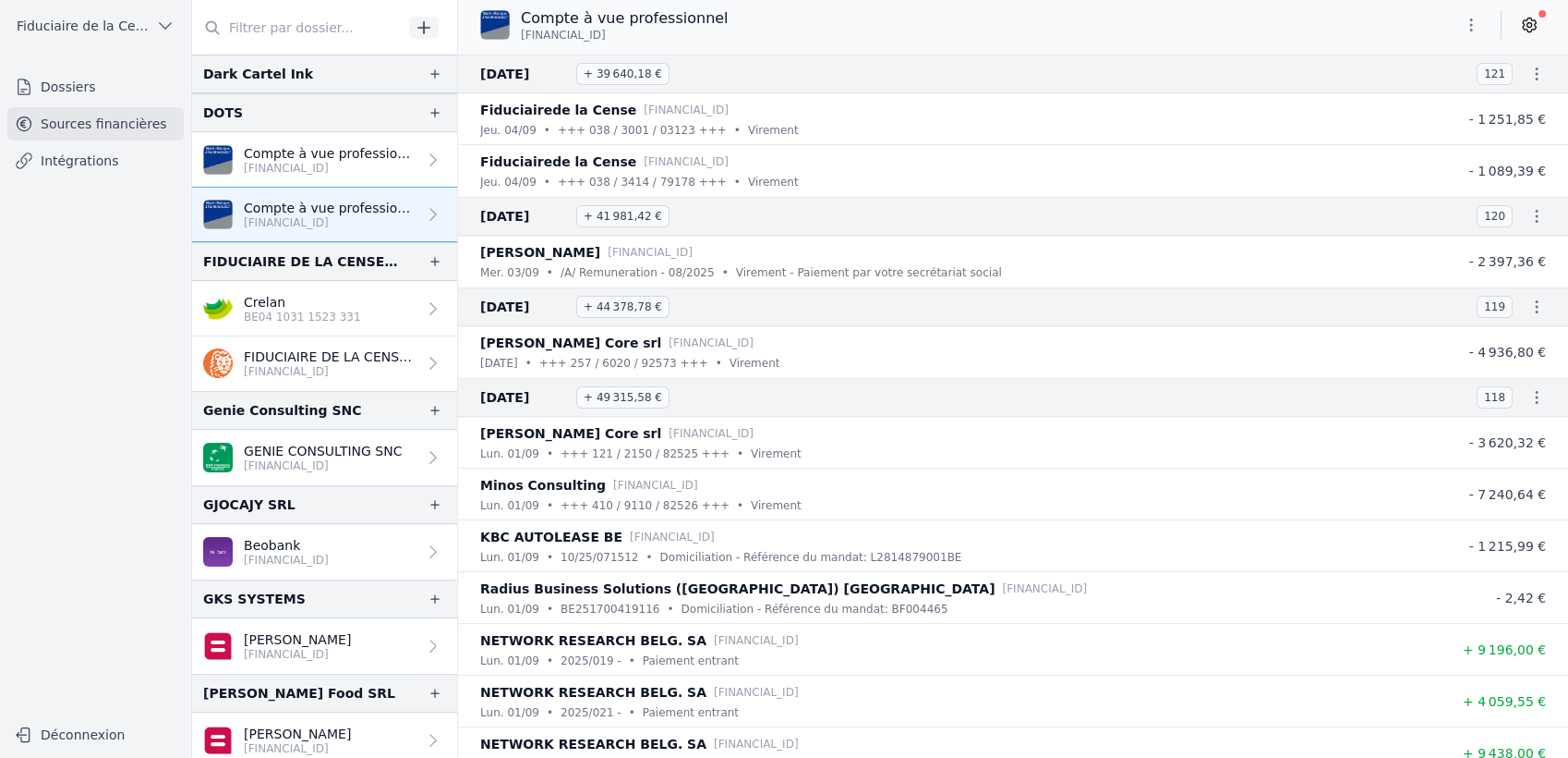
scroll to position [718, 0]
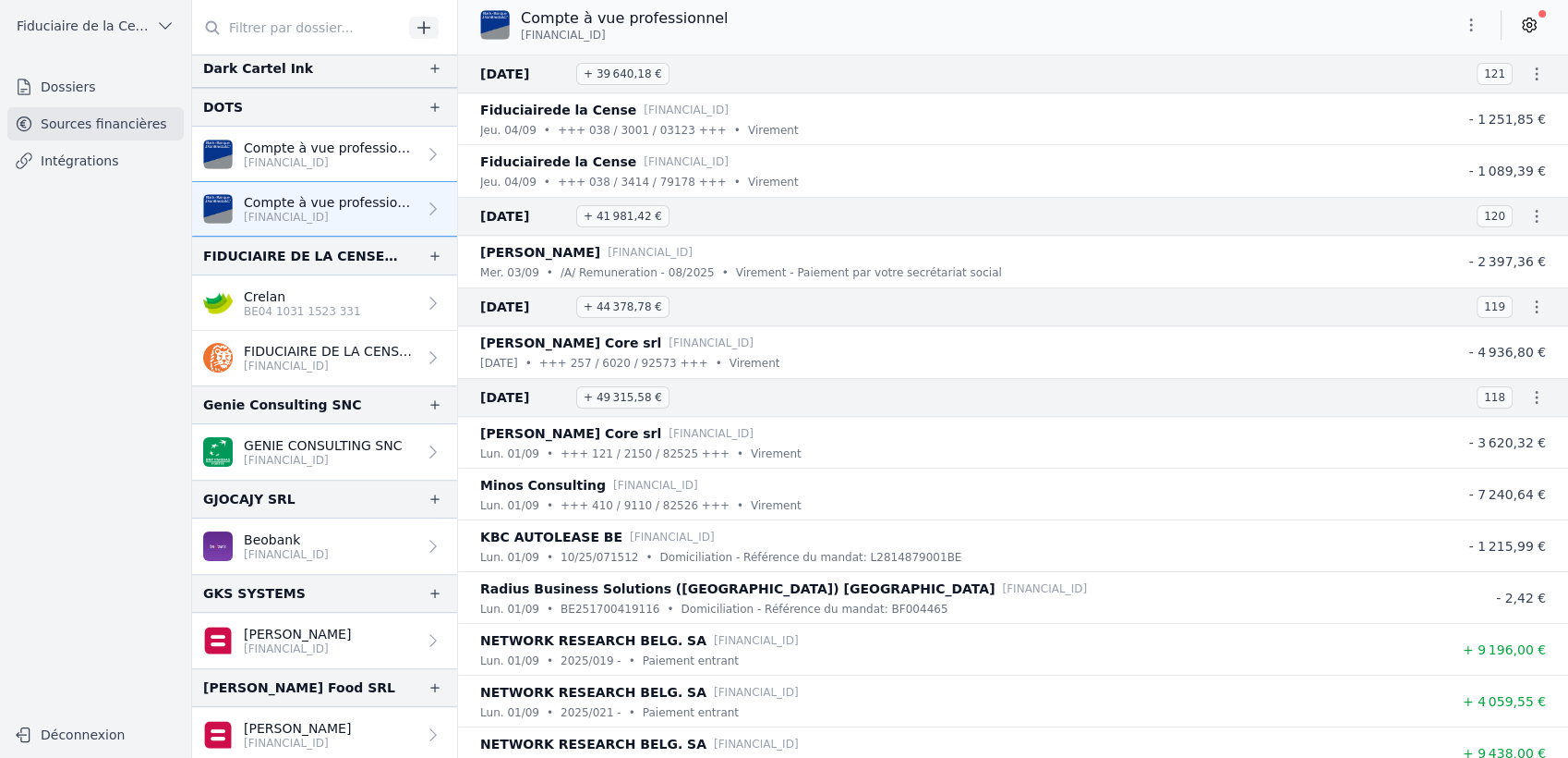
click at [328, 454] on p "[FINANCIAL_ID]" at bounding box center [323, 461] width 158 height 15
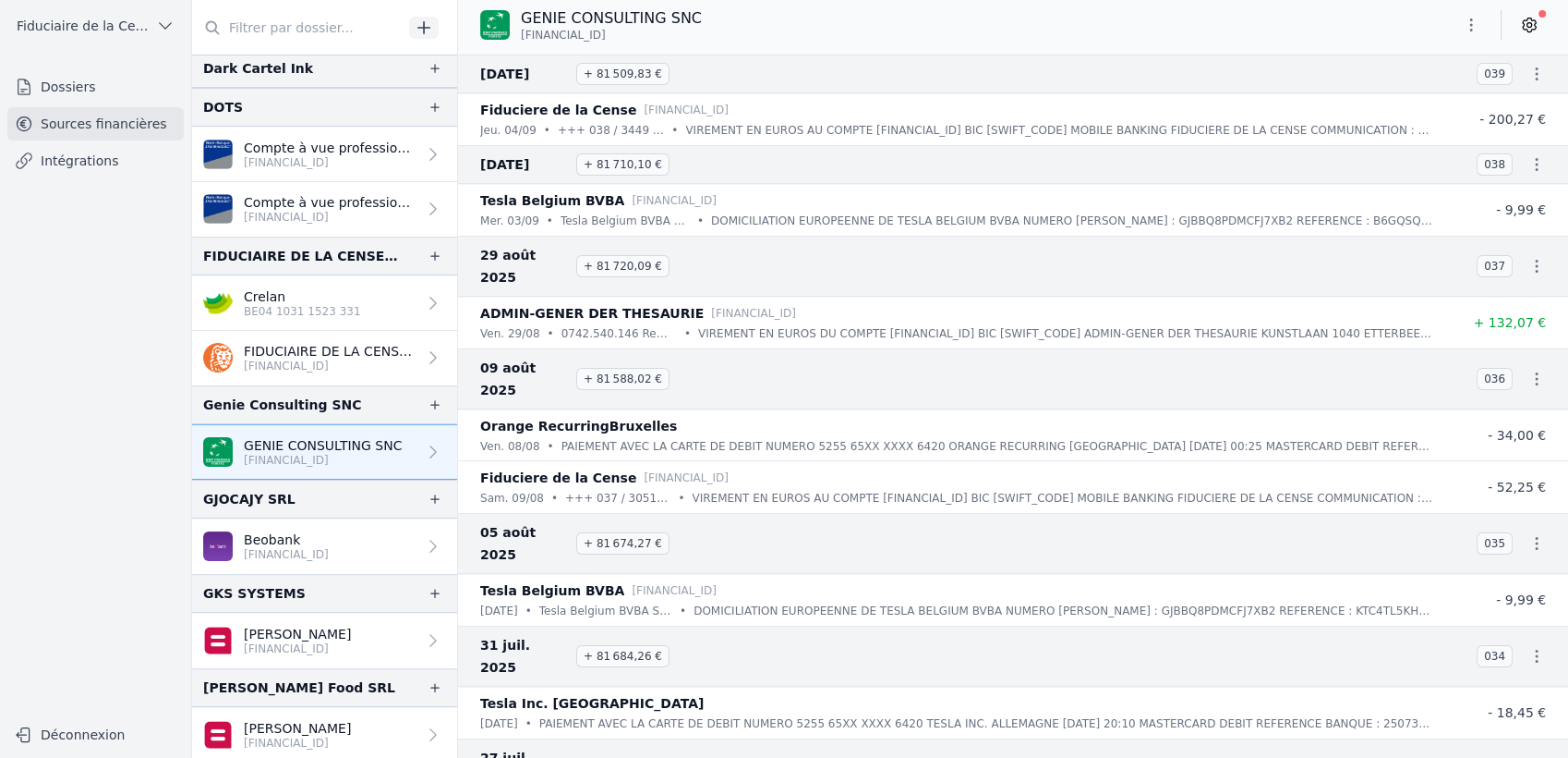
click at [329, 454] on p "Beobank" at bounding box center [286, 539] width 85 height 19
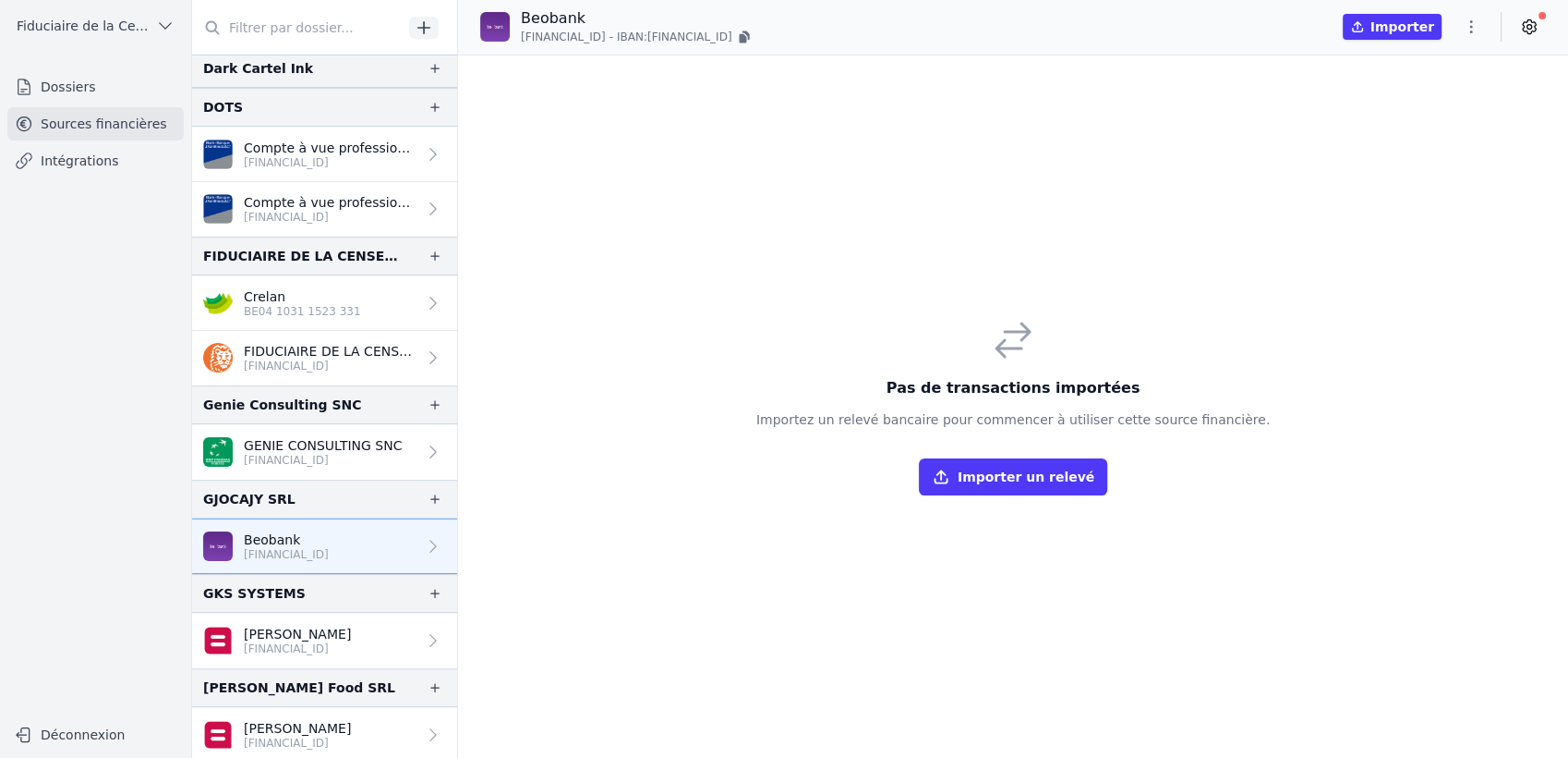
click at [310, 436] on p "GENIE CONSULTING SNC" at bounding box center [323, 446] width 158 height 19
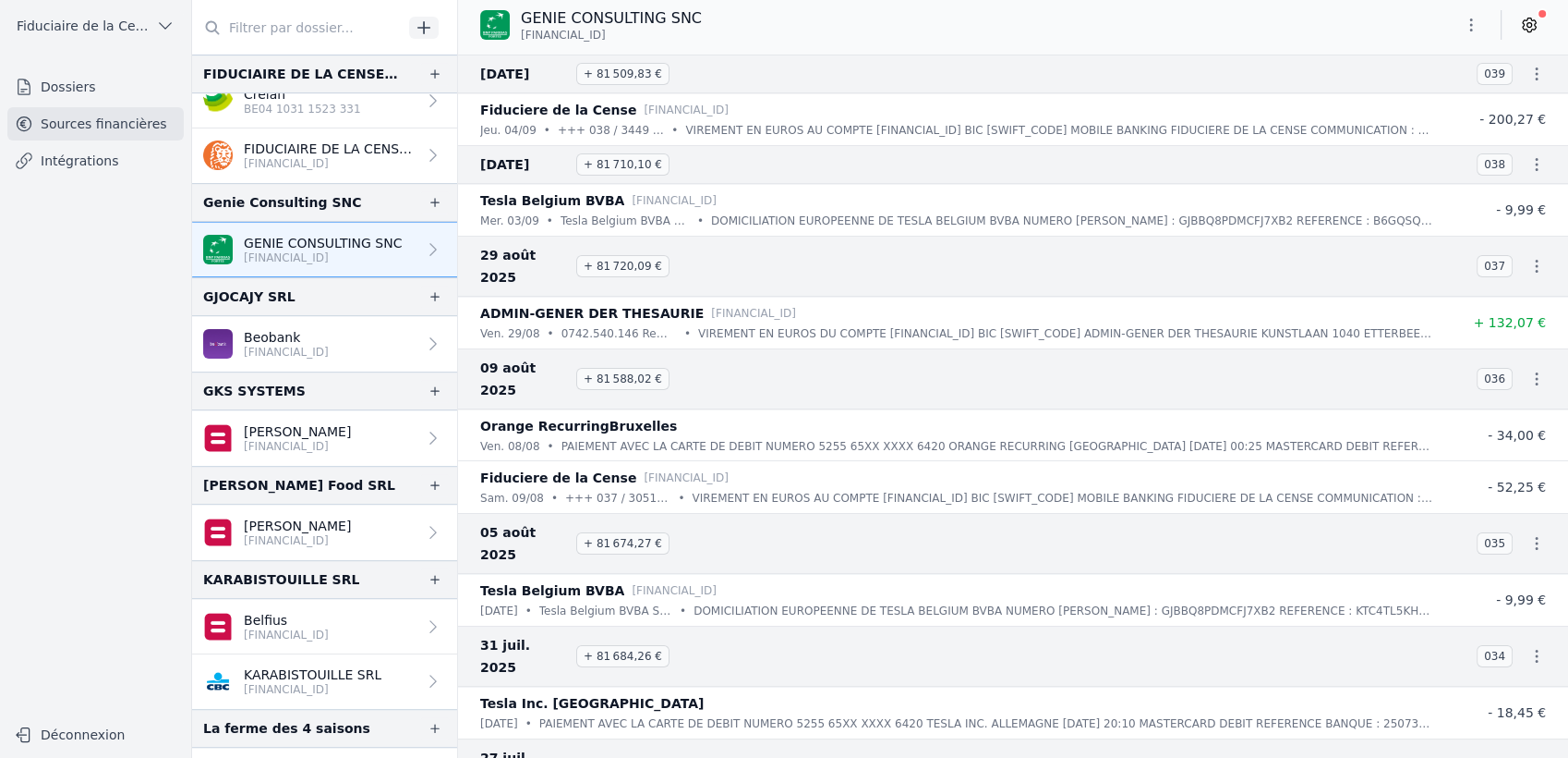
scroll to position [924, 0]
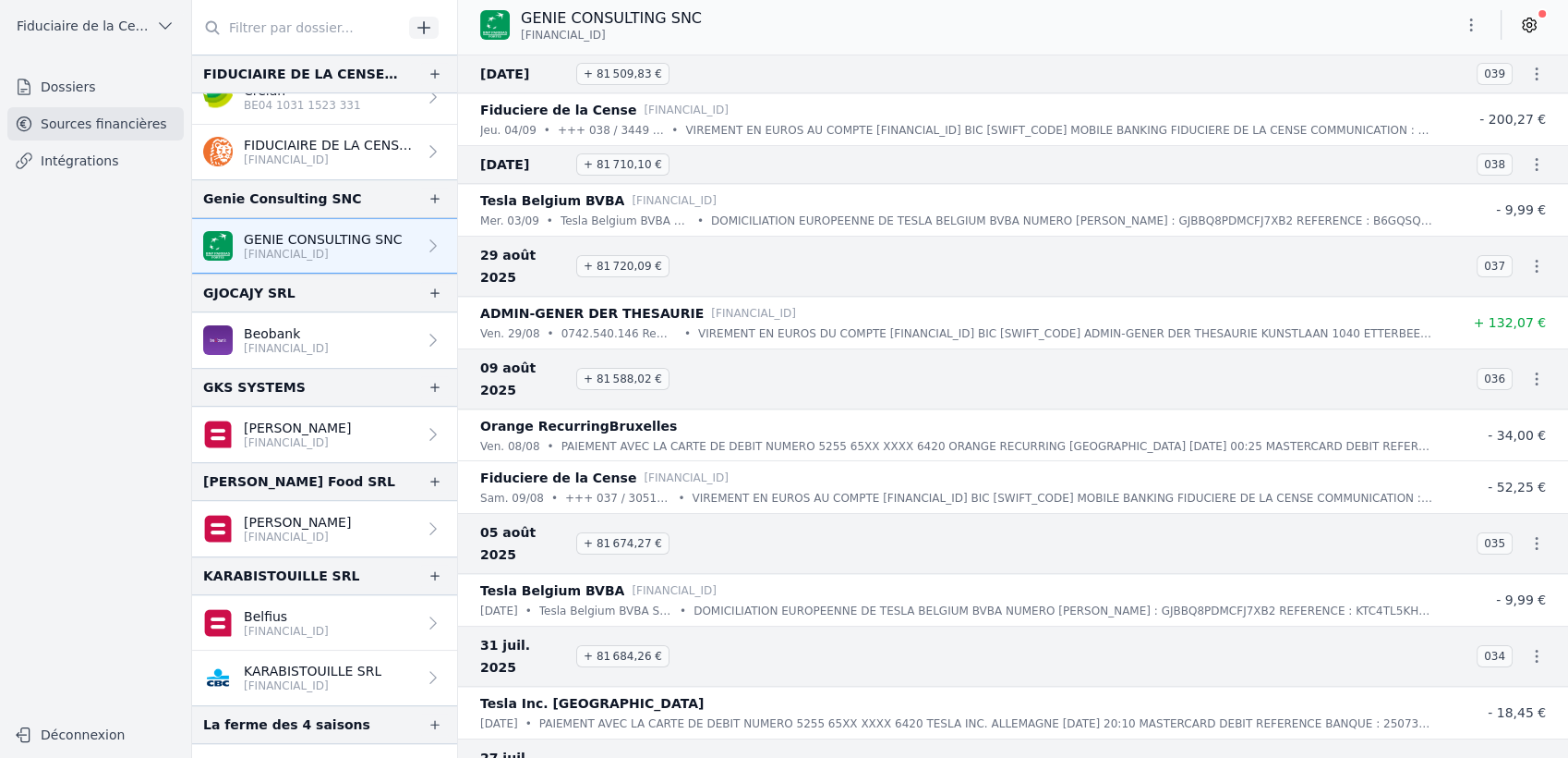
click at [310, 436] on p "[FINANCIAL_ID]" at bounding box center [297, 443] width 107 height 15
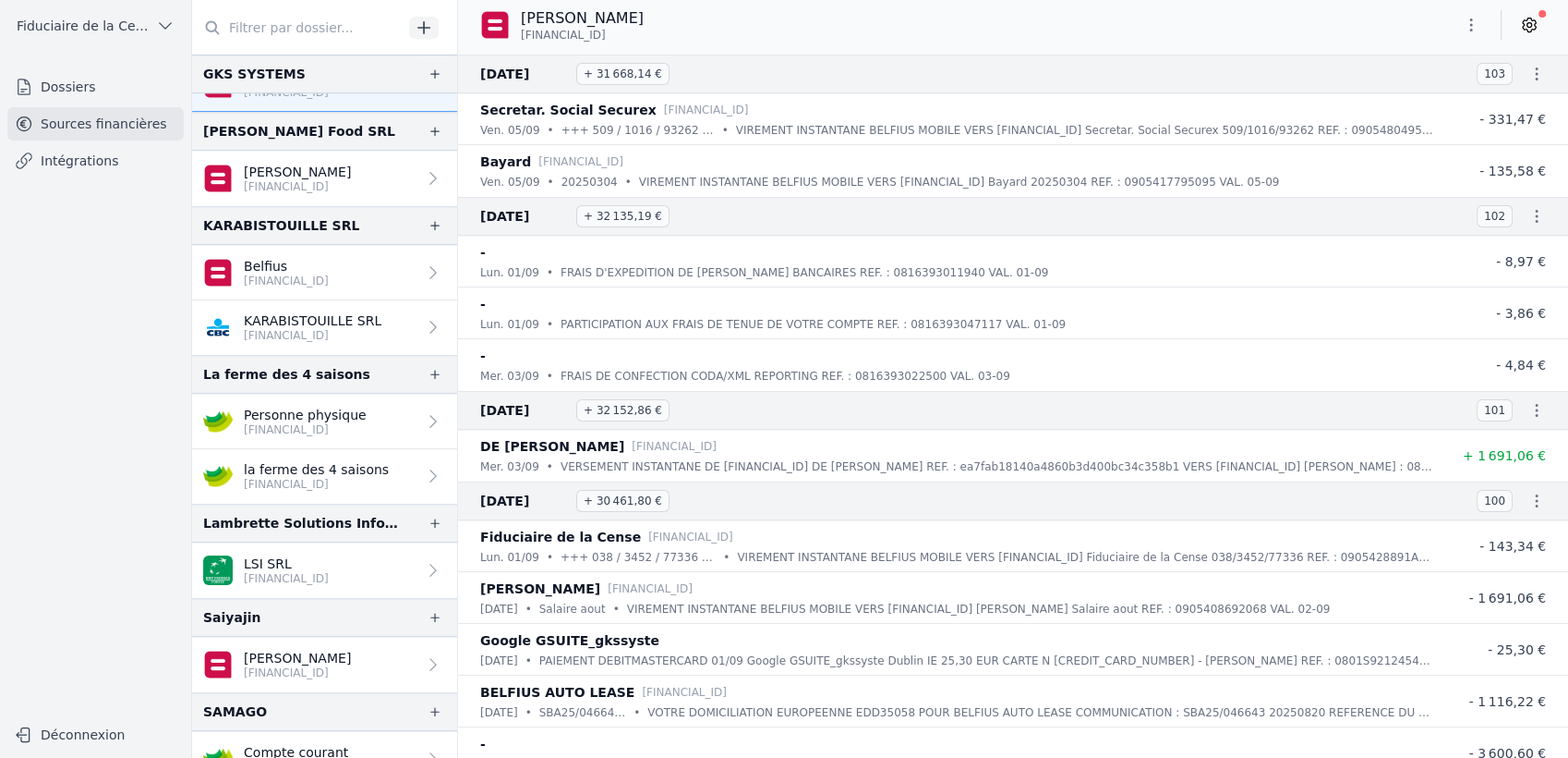
scroll to position [1334, 0]
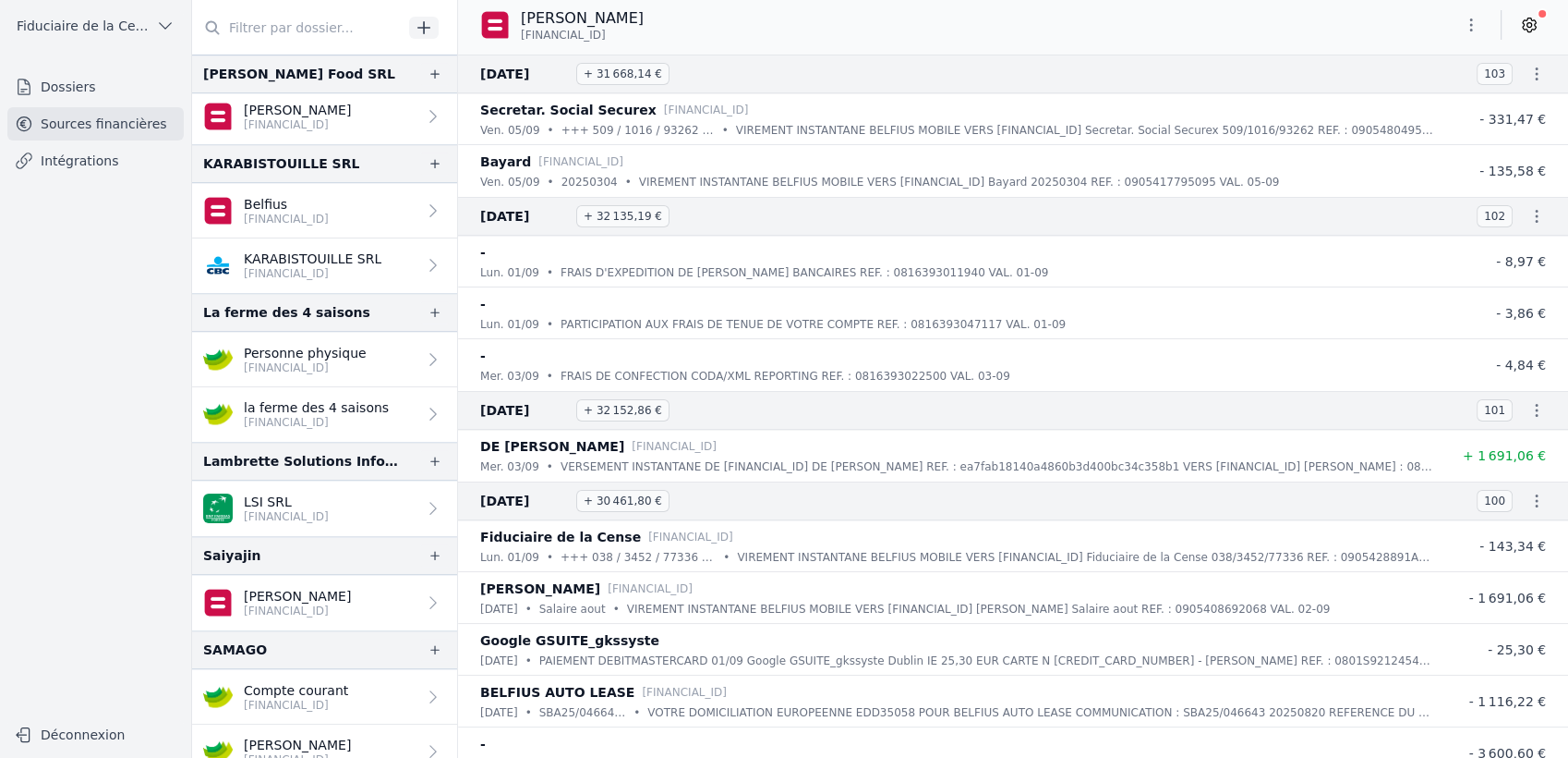
click at [340, 368] on p "[FINANCIAL_ID]" at bounding box center [305, 368] width 123 height 15
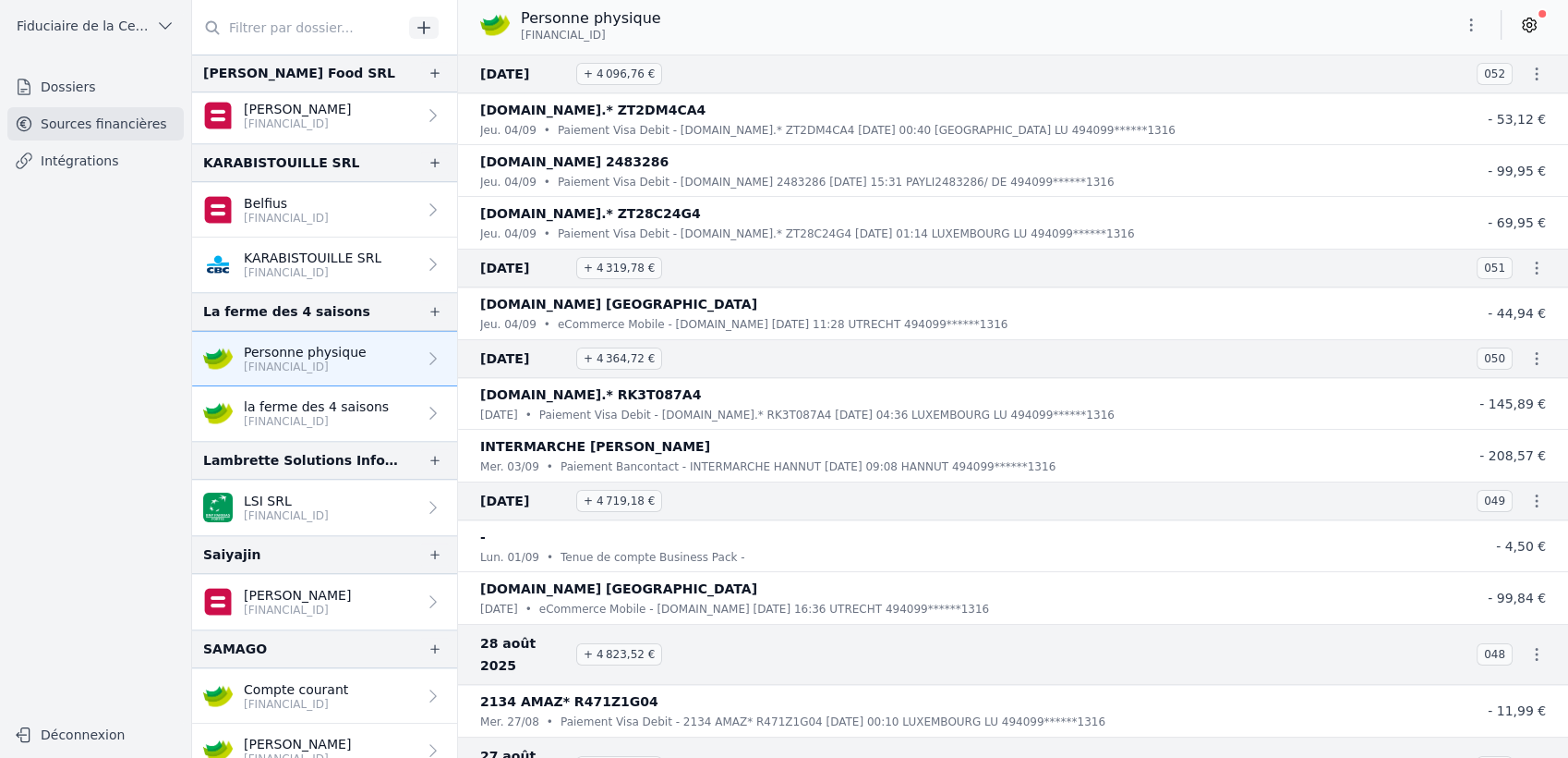
click at [350, 414] on p "[FINANCIAL_ID]" at bounding box center [316, 421] width 145 height 15
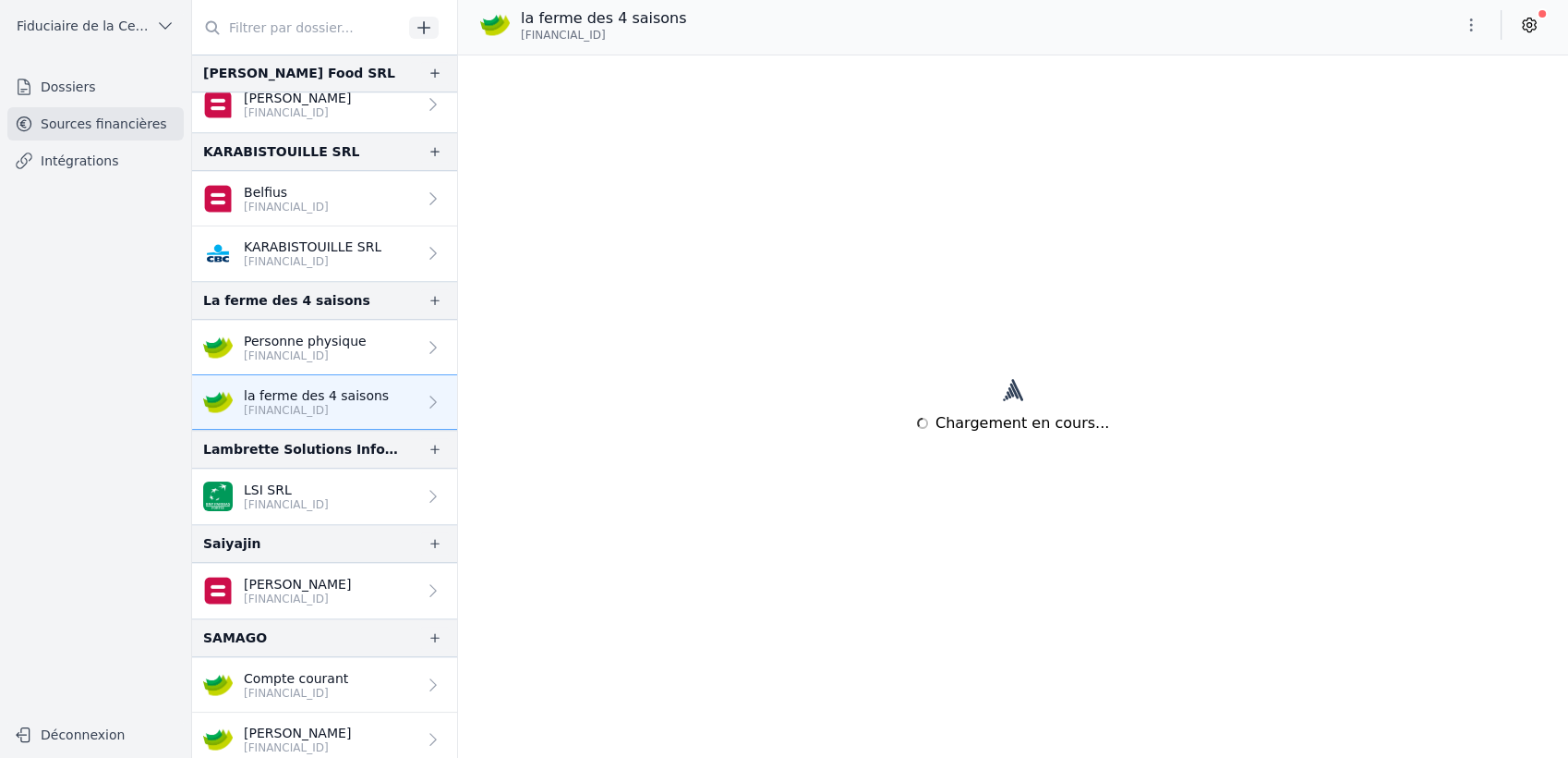
scroll to position [1351, 0]
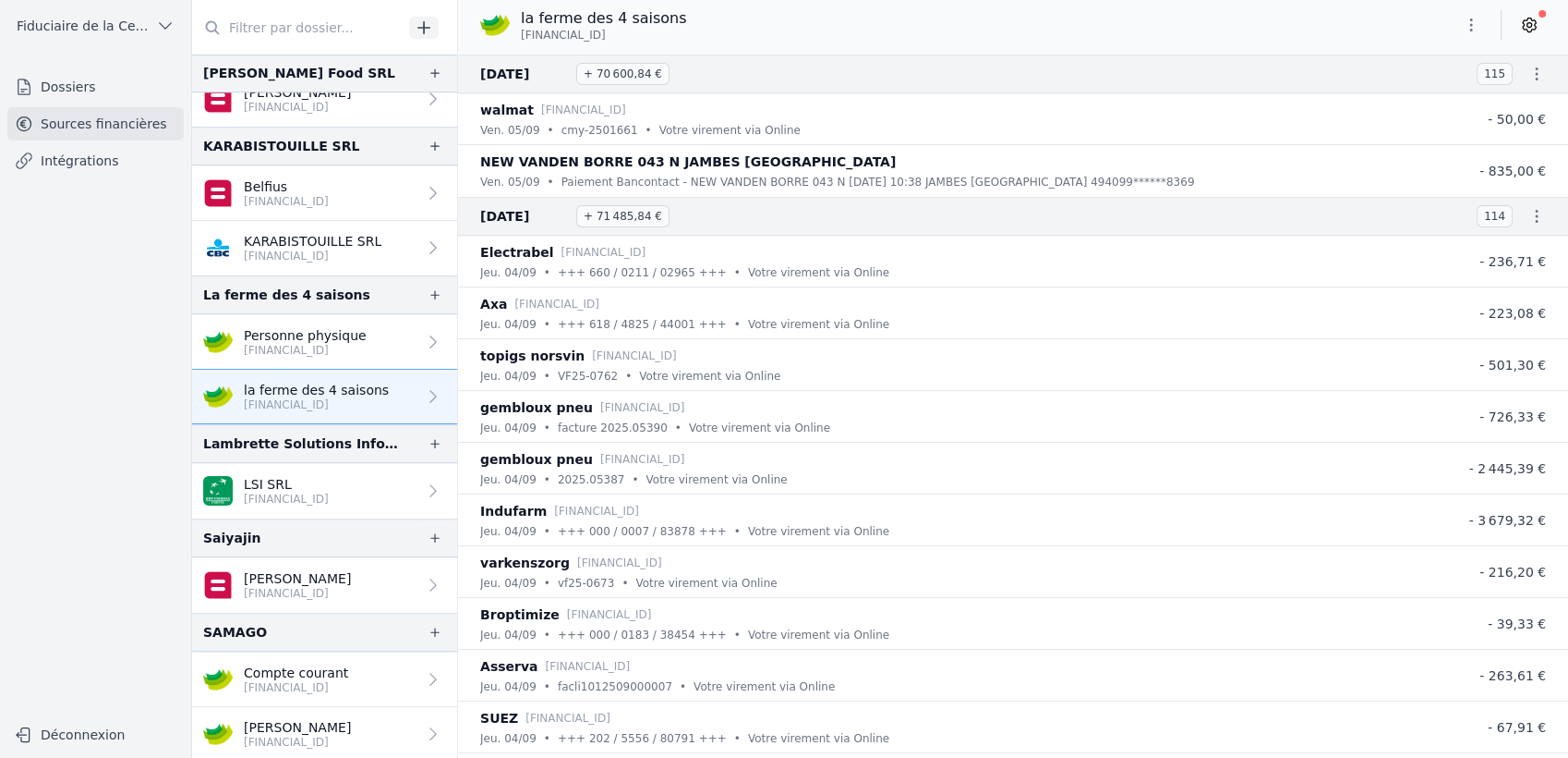
click at [335, 454] on p "[FINANCIAL_ID]" at bounding box center [295, 688] width 104 height 15
